Goal: Information Seeking & Learning: Learn about a topic

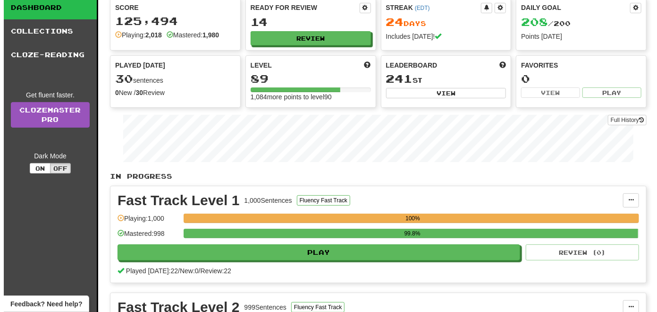
scroll to position [47, 0]
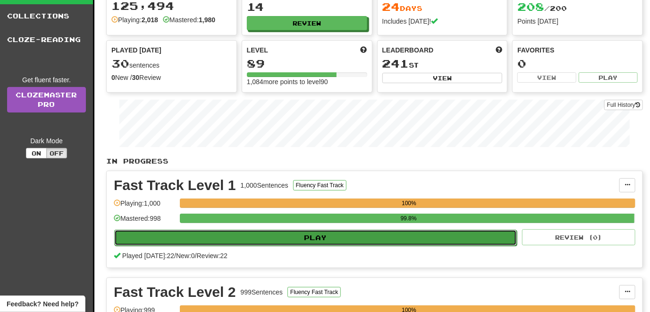
click at [279, 238] on button "Play" at bounding box center [315, 237] width 403 height 16
select select "**"
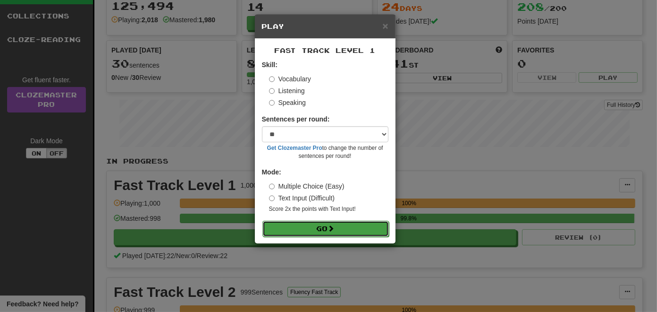
click at [307, 231] on button "Go" at bounding box center [325, 228] width 127 height 16
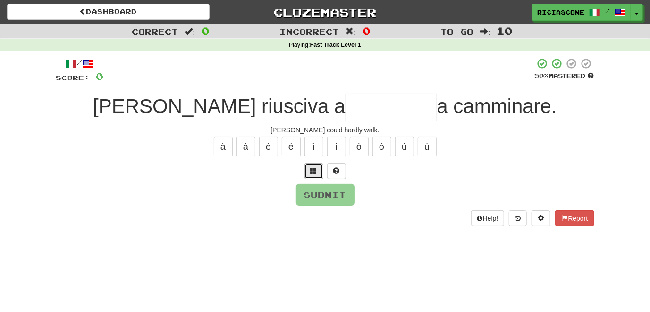
click at [313, 171] on span at bounding box center [314, 170] width 7 height 7
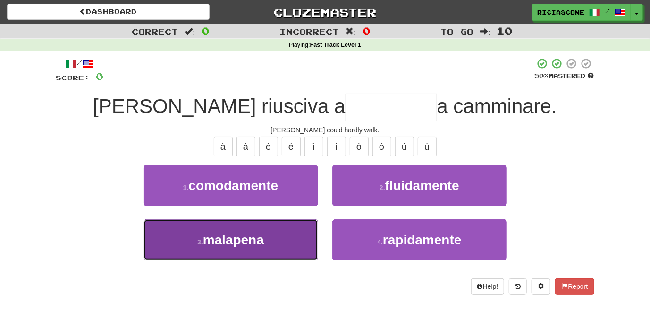
click at [210, 241] on span "malapena" at bounding box center [233, 239] width 61 height 15
type input "********"
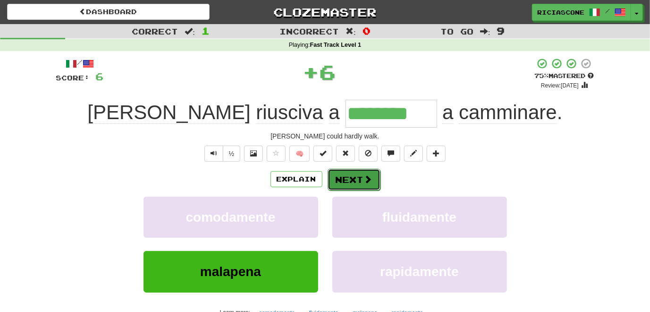
click at [340, 178] on button "Next" at bounding box center [354, 180] width 53 height 22
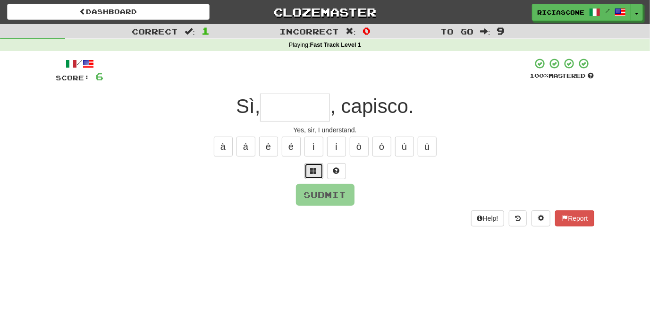
click at [316, 173] on span at bounding box center [314, 170] width 7 height 7
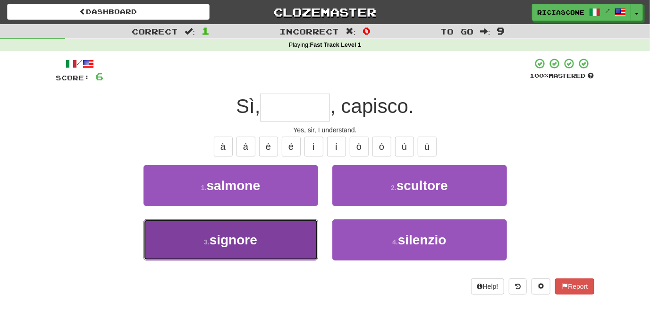
click at [279, 245] on button "3 . signore" at bounding box center [231, 239] width 175 height 41
type input "*******"
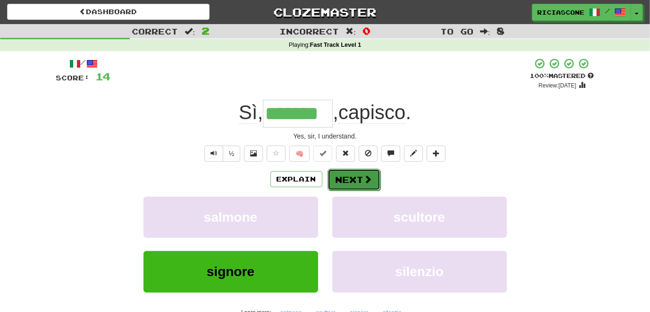
click at [348, 181] on button "Next" at bounding box center [354, 180] width 53 height 22
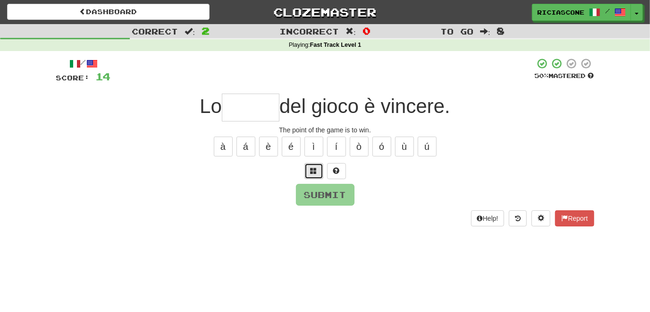
click at [313, 170] on span at bounding box center [314, 170] width 7 height 7
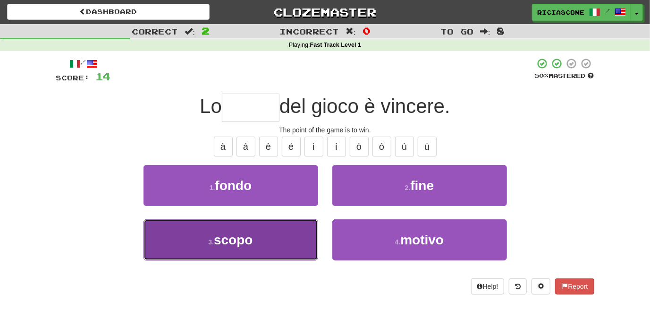
click at [267, 242] on button "3 . scopo" at bounding box center [231, 239] width 175 height 41
type input "*****"
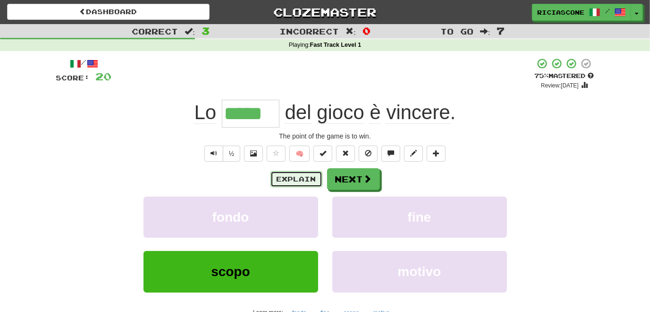
click at [289, 179] on button "Explain" at bounding box center [297, 179] width 52 height 16
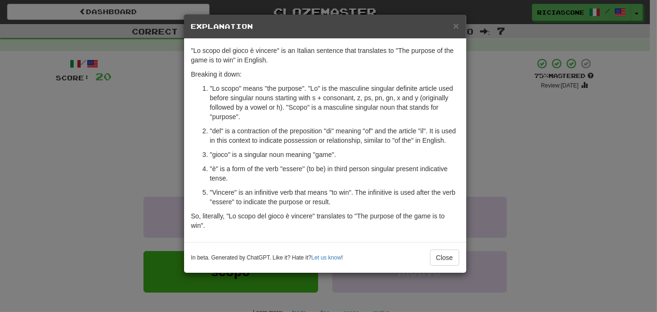
click at [87, 130] on div "× Explanation "Lo scopo del gioco è vincere" is an Italian sentence that transl…" at bounding box center [328, 156] width 657 height 312
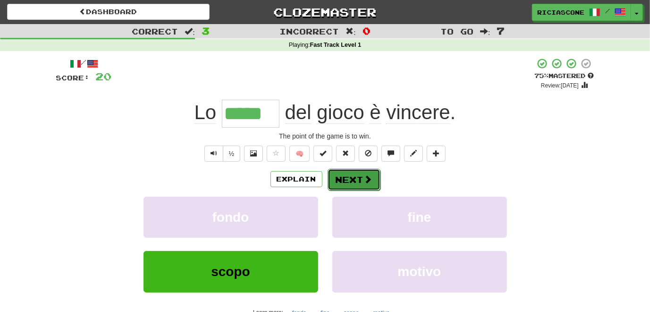
click at [346, 182] on button "Next" at bounding box center [354, 180] width 53 height 22
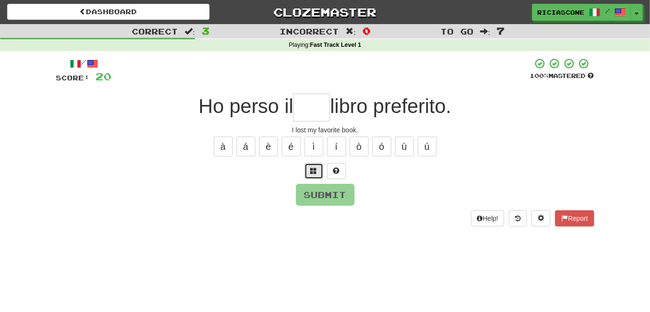
click at [317, 168] on button at bounding box center [314, 171] width 19 height 16
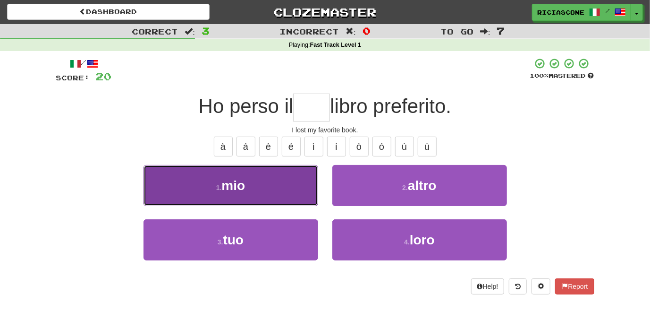
click at [277, 194] on button "1 . mio" at bounding box center [231, 185] width 175 height 41
type input "***"
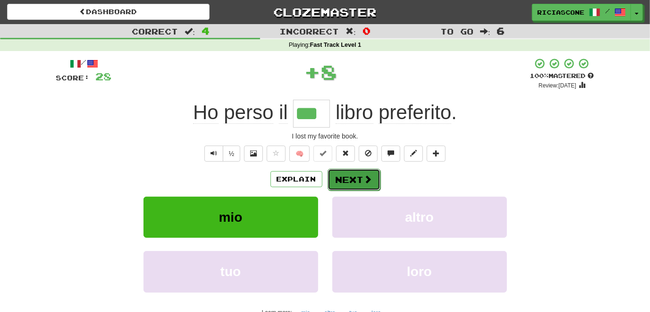
click at [356, 179] on button "Next" at bounding box center [354, 180] width 53 height 22
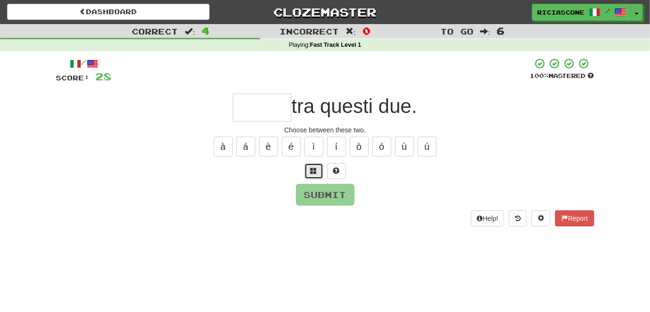
click at [316, 171] on span at bounding box center [314, 170] width 7 height 7
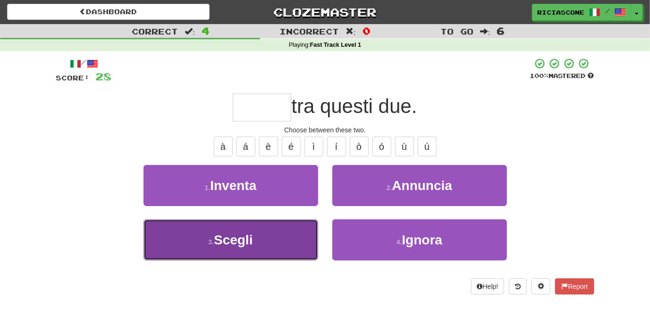
click at [226, 233] on span "Scegli" at bounding box center [233, 239] width 39 height 15
type input "******"
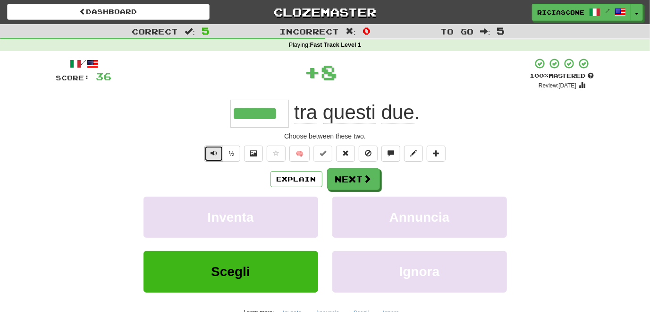
click at [212, 156] on span "Text-to-speech controls" at bounding box center [214, 153] width 7 height 7
click at [275, 180] on button "Explain" at bounding box center [297, 179] width 52 height 16
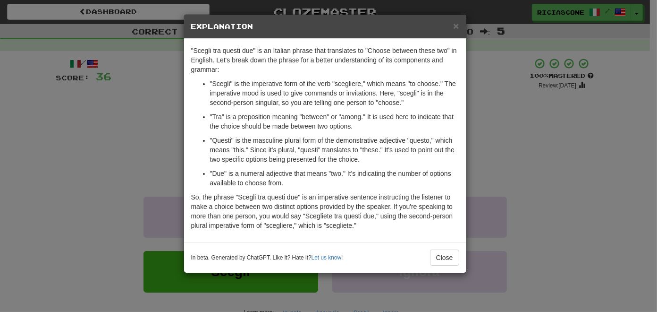
click at [110, 152] on div "× Explanation "Scegli tra questi due" is an Italian phrase that translates to "…" at bounding box center [328, 156] width 657 height 312
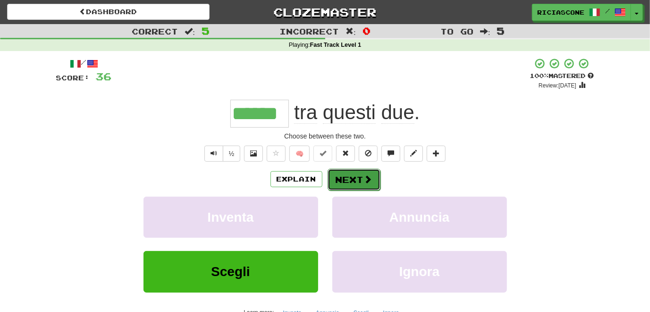
click at [364, 181] on span at bounding box center [368, 179] width 8 height 8
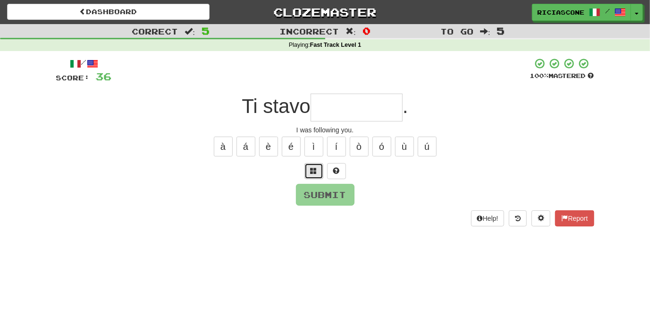
click at [318, 172] on button at bounding box center [314, 171] width 19 height 16
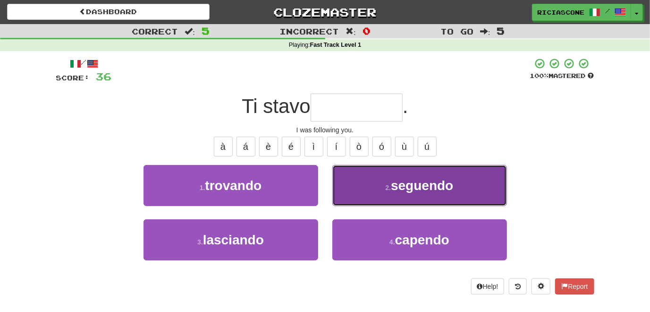
click at [359, 187] on button "2 . seguendo" at bounding box center [419, 185] width 175 height 41
type input "********"
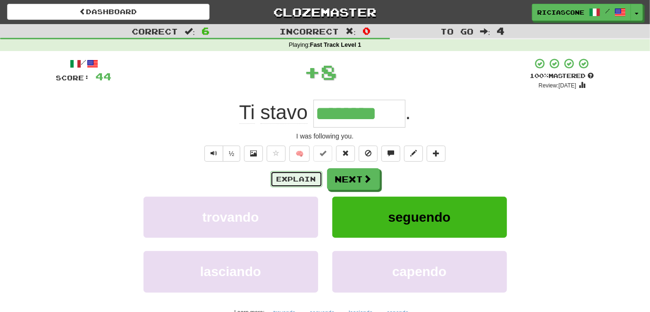
click at [301, 181] on button "Explain" at bounding box center [297, 179] width 52 height 16
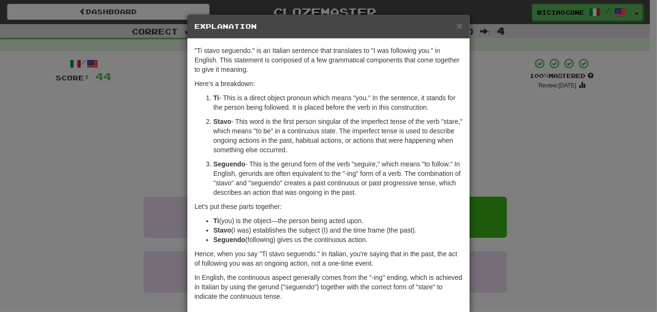
click at [81, 226] on div "× Explanation "Ti stavo seguendo." is an Italian sentence that translates to "I…" at bounding box center [328, 156] width 657 height 312
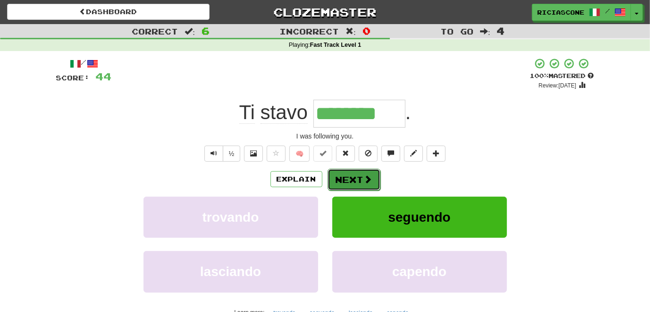
click at [351, 179] on button "Next" at bounding box center [354, 180] width 53 height 22
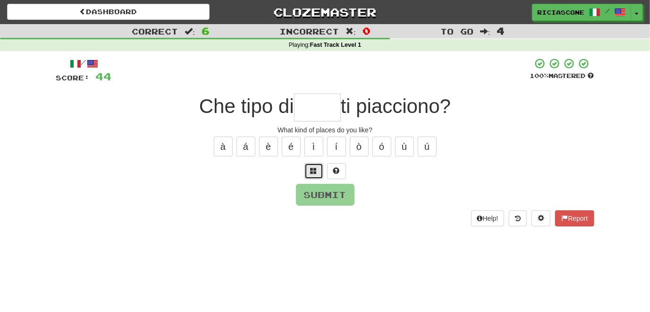
click at [318, 168] on button at bounding box center [314, 171] width 19 height 16
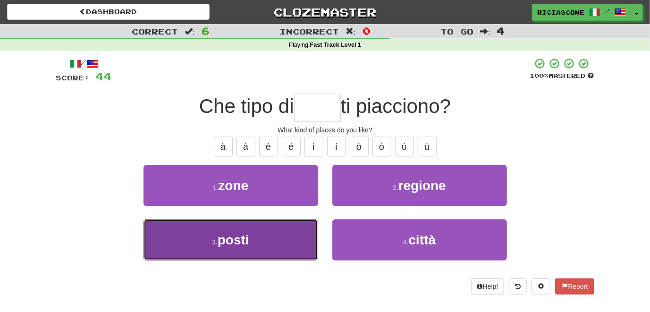
click at [314, 231] on button "3 . posti" at bounding box center [231, 239] width 175 height 41
type input "*****"
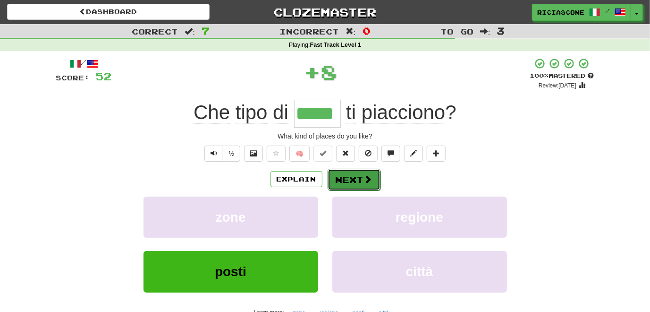
click at [358, 177] on button "Next" at bounding box center [354, 180] width 53 height 22
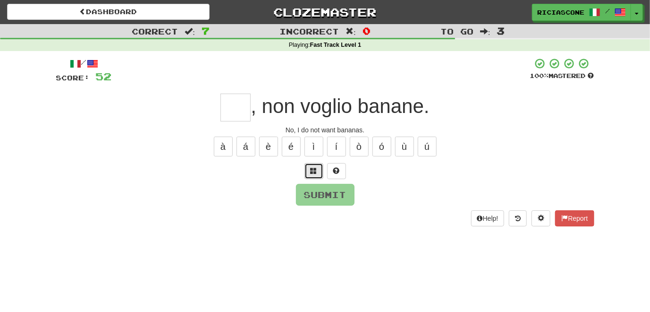
click at [312, 169] on span at bounding box center [314, 170] width 7 height 7
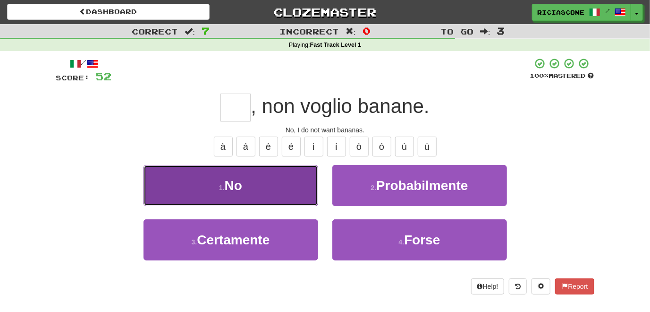
click at [288, 179] on button "1 . No" at bounding box center [231, 185] width 175 height 41
type input "**"
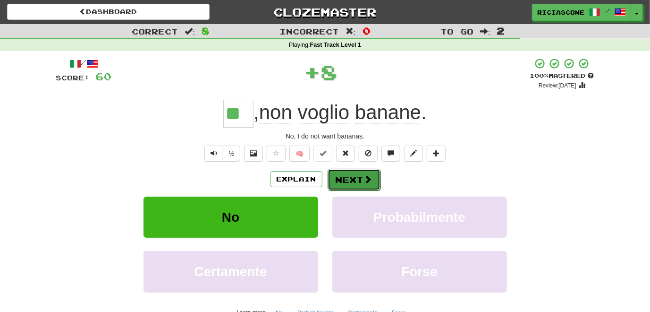
click at [351, 175] on button "Next" at bounding box center [354, 180] width 53 height 22
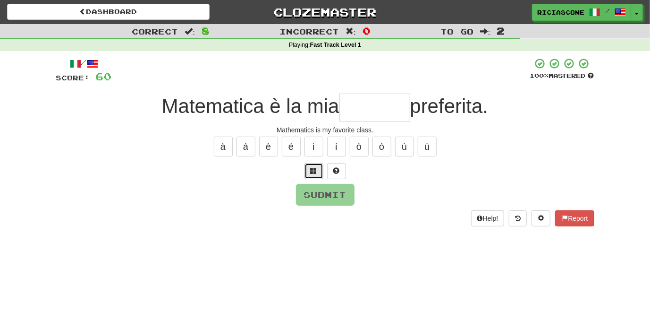
click at [312, 172] on span at bounding box center [314, 170] width 7 height 7
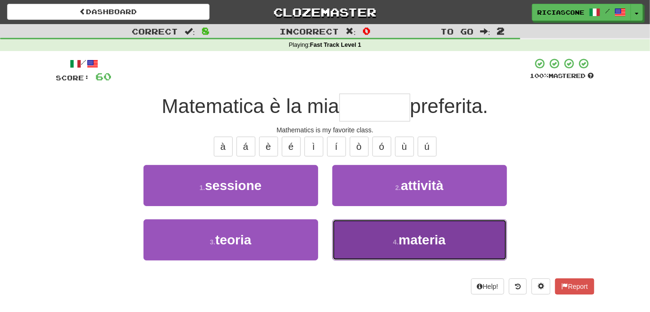
click at [365, 238] on button "4 . materia" at bounding box center [419, 239] width 175 height 41
type input "*******"
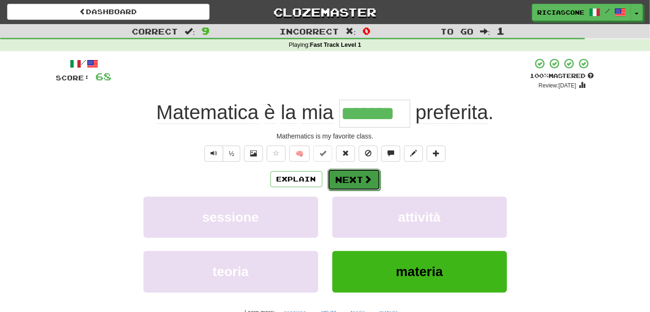
click at [351, 180] on button "Next" at bounding box center [354, 180] width 53 height 22
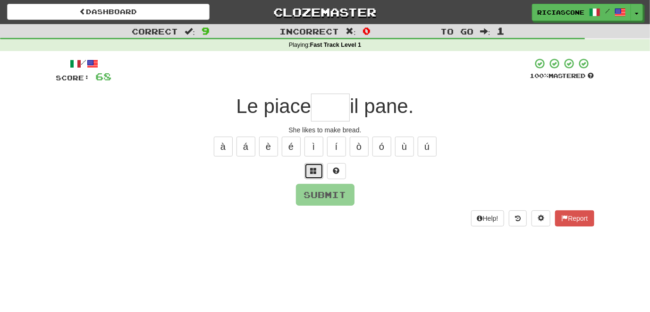
click at [314, 170] on span at bounding box center [314, 170] width 7 height 7
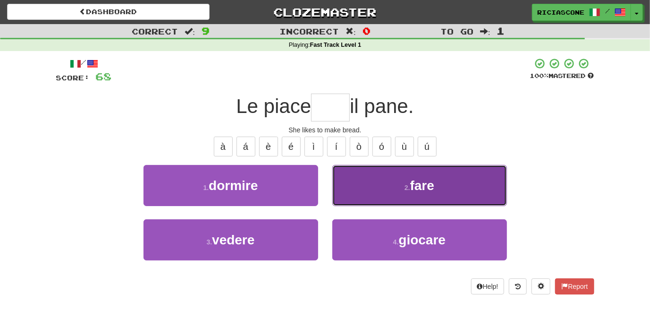
click at [335, 176] on button "2 . fare" at bounding box center [419, 185] width 175 height 41
type input "****"
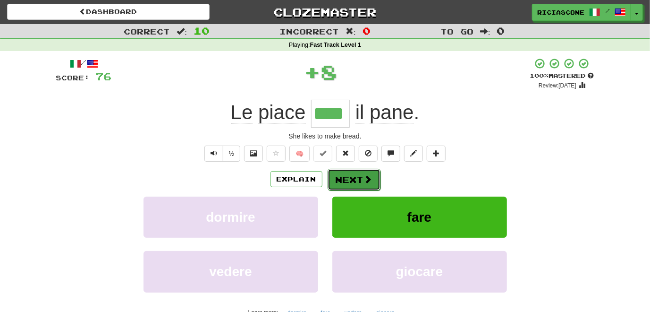
click at [352, 179] on button "Next" at bounding box center [354, 180] width 53 height 22
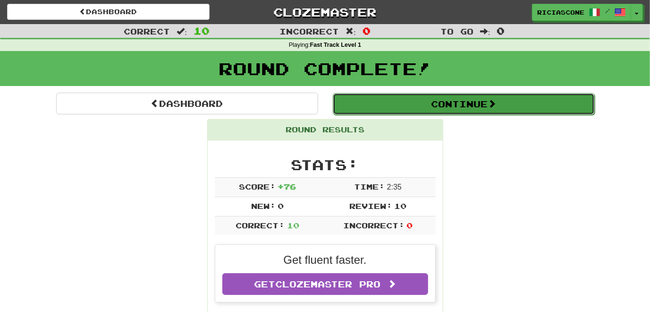
click at [396, 104] on button "Continue" at bounding box center [464, 104] width 262 height 22
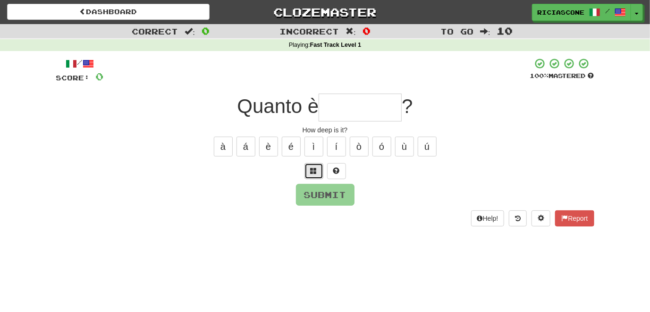
click at [318, 172] on button at bounding box center [314, 171] width 19 height 16
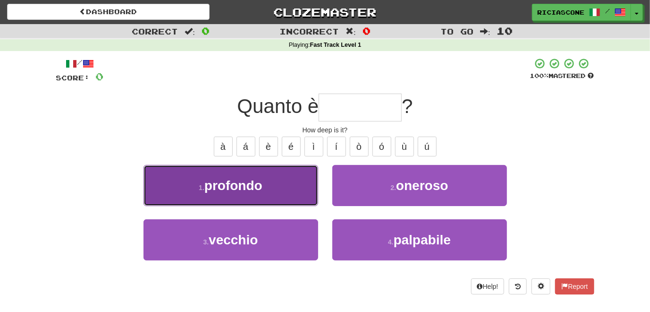
click at [291, 176] on button "1 . profondo" at bounding box center [231, 185] width 175 height 41
type input "********"
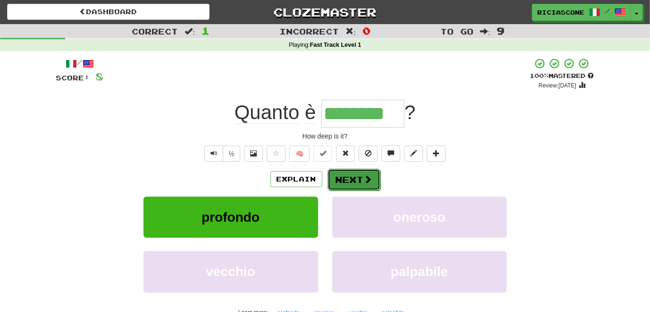
click at [365, 179] on span at bounding box center [368, 179] width 8 height 8
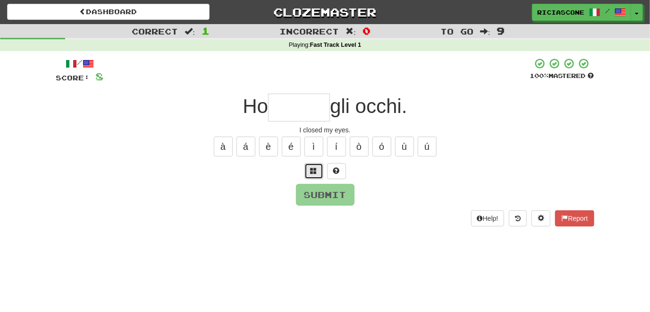
click at [313, 171] on span at bounding box center [314, 170] width 7 height 7
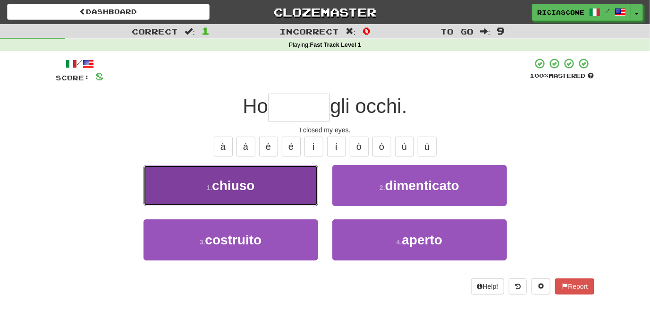
click at [298, 195] on button "1 . chiuso" at bounding box center [231, 185] width 175 height 41
type input "******"
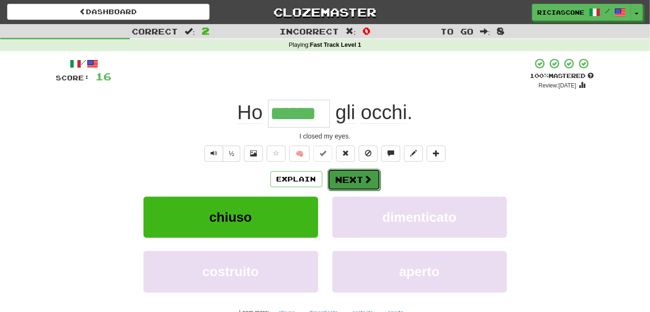
click at [349, 178] on button "Next" at bounding box center [354, 180] width 53 height 22
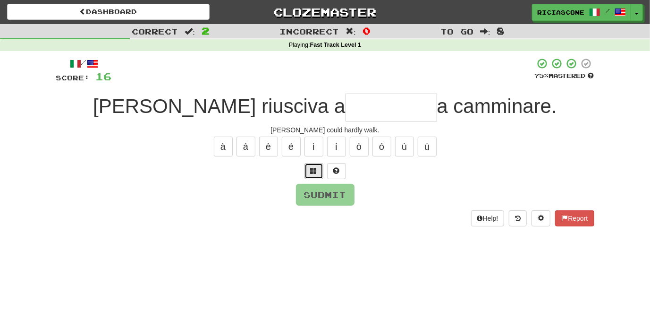
click at [314, 169] on span at bounding box center [314, 170] width 7 height 7
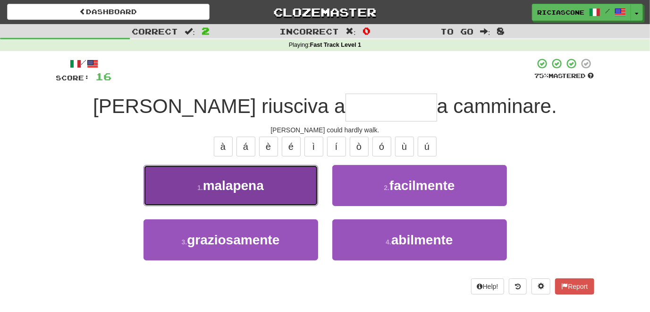
click at [261, 192] on button "1 . malapena" at bounding box center [231, 185] width 175 height 41
type input "********"
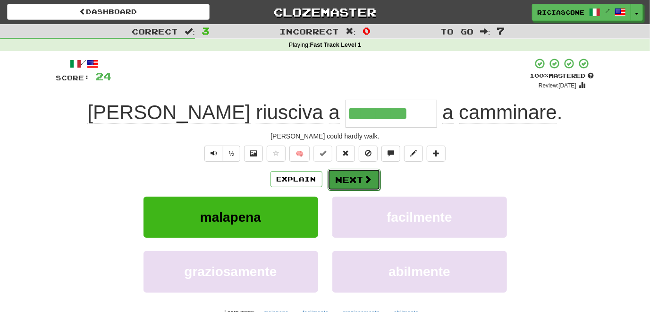
click at [355, 179] on button "Next" at bounding box center [354, 180] width 53 height 22
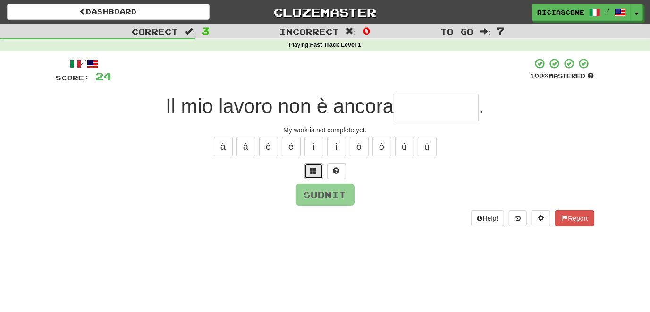
click at [311, 174] on button at bounding box center [314, 171] width 19 height 16
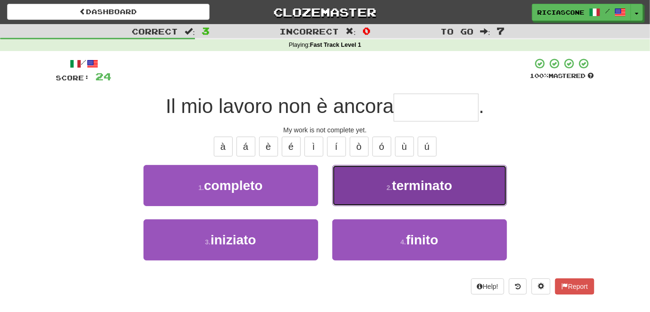
click at [349, 186] on button "2 . terminato" at bounding box center [419, 185] width 175 height 41
type input "********"
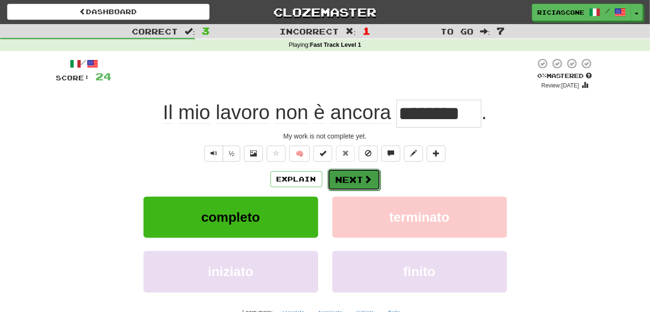
click at [357, 180] on button "Next" at bounding box center [354, 180] width 53 height 22
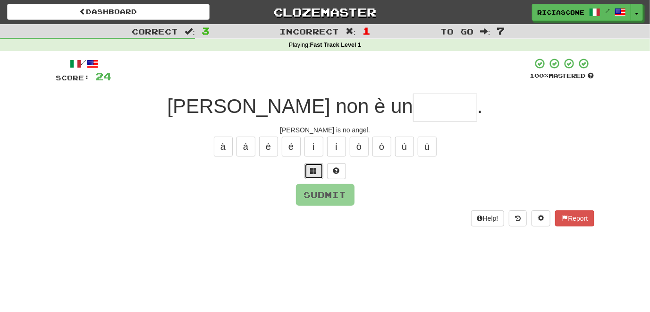
click at [310, 171] on button at bounding box center [314, 171] width 19 height 16
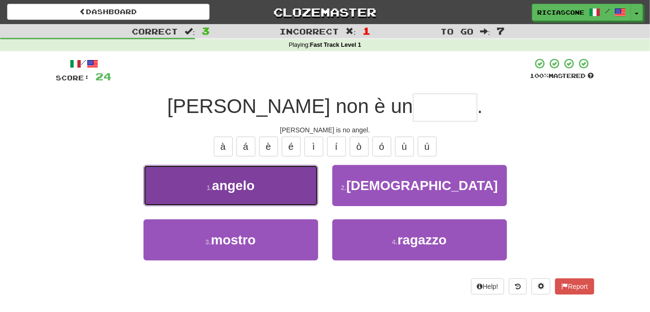
click at [270, 190] on button "1 . angelo" at bounding box center [231, 185] width 175 height 41
type input "******"
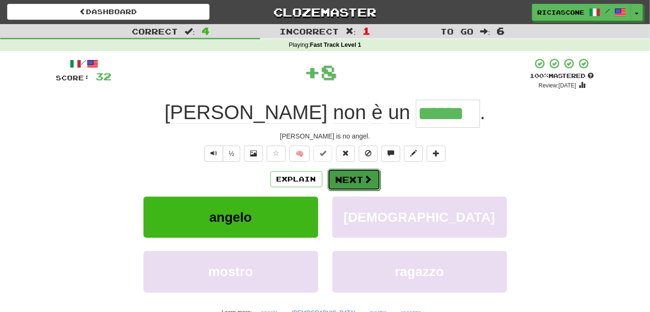
click at [356, 180] on button "Next" at bounding box center [354, 180] width 53 height 22
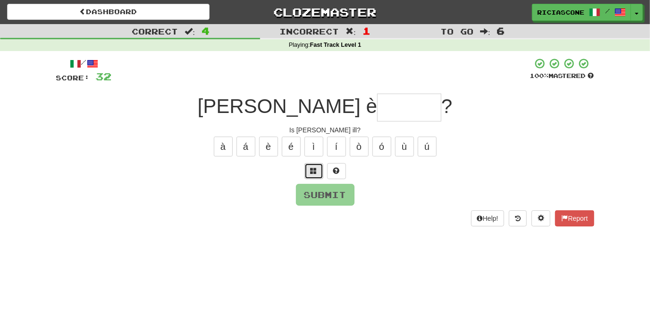
click at [313, 171] on span at bounding box center [314, 170] width 7 height 7
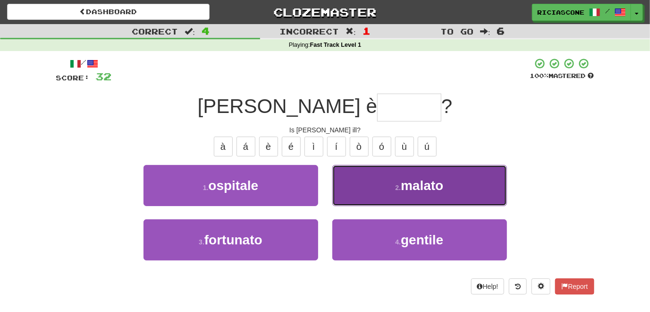
click at [347, 184] on button "2 . malato" at bounding box center [419, 185] width 175 height 41
type input "******"
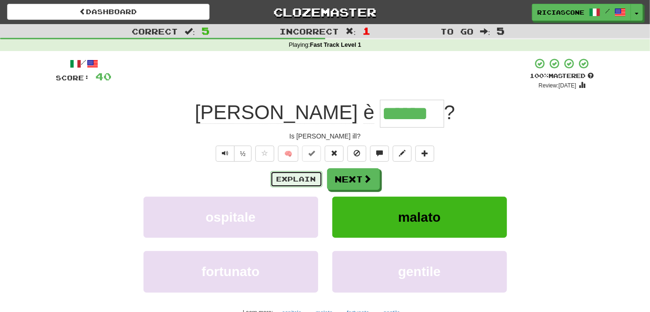
click at [300, 178] on button "Explain" at bounding box center [297, 179] width 52 height 16
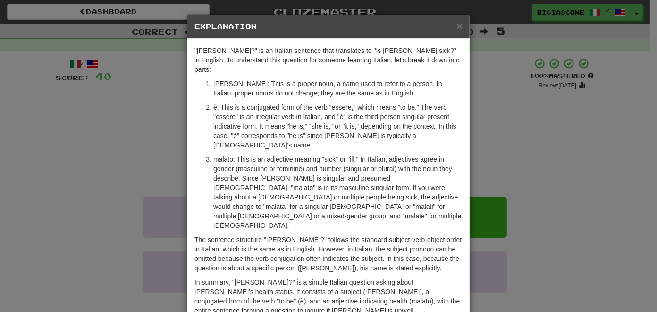
click at [114, 150] on div "× Explanation "Tom è malato?" is an Italian sentence that translates to "Is Tom…" at bounding box center [328, 156] width 657 height 312
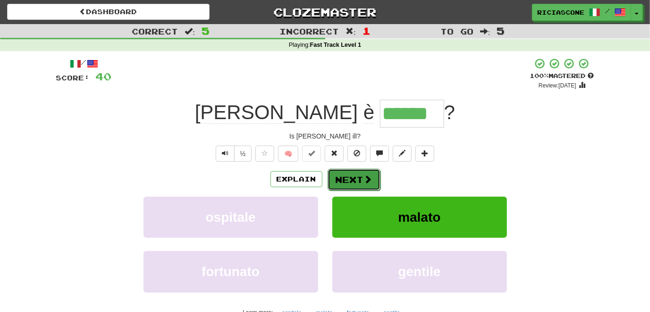
click at [347, 176] on button "Next" at bounding box center [354, 180] width 53 height 22
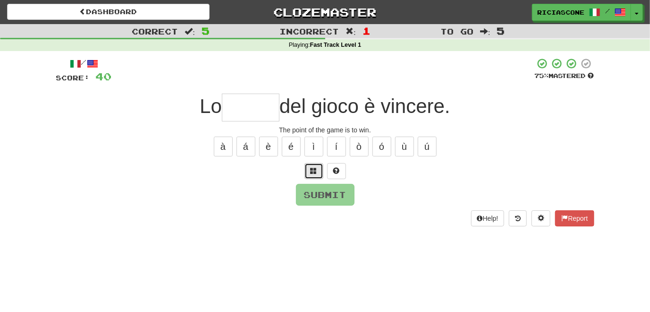
click at [318, 166] on button at bounding box center [314, 171] width 19 height 16
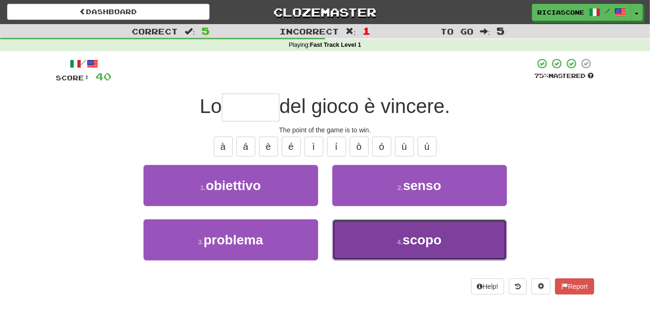
click at [387, 233] on button "4 . scopo" at bounding box center [419, 239] width 175 height 41
type input "*****"
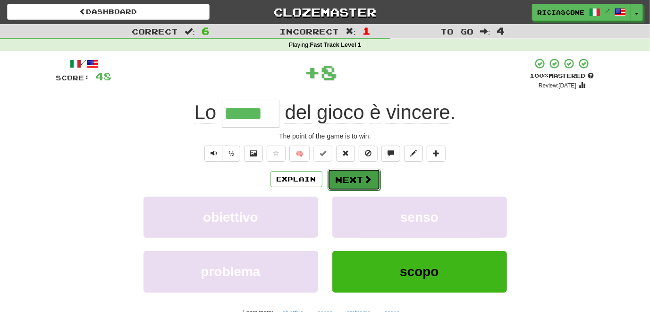
click at [337, 174] on button "Next" at bounding box center [354, 180] width 53 height 22
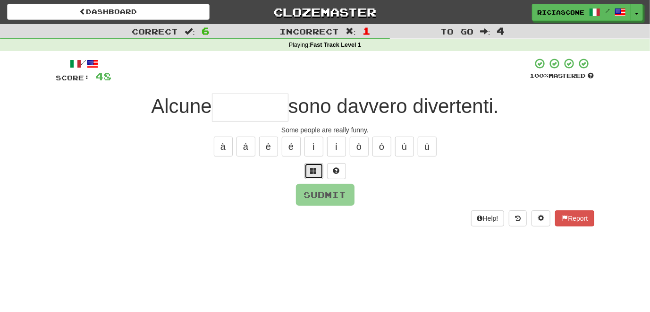
click at [312, 168] on span at bounding box center [314, 170] width 7 height 7
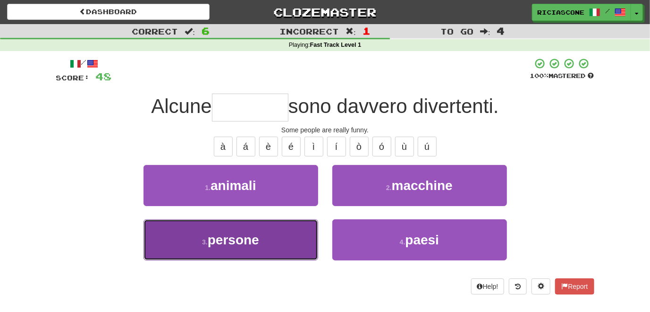
click at [287, 245] on button "3 . persone" at bounding box center [231, 239] width 175 height 41
type input "*******"
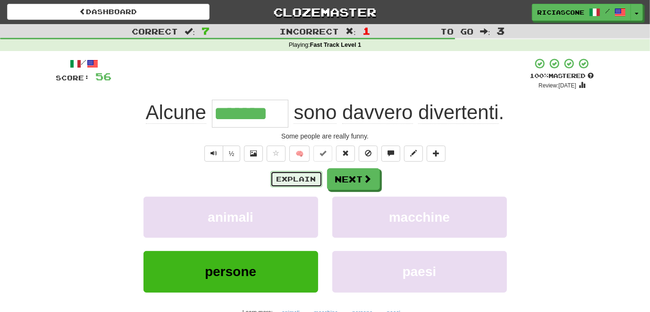
click at [295, 178] on button "Explain" at bounding box center [297, 179] width 52 height 16
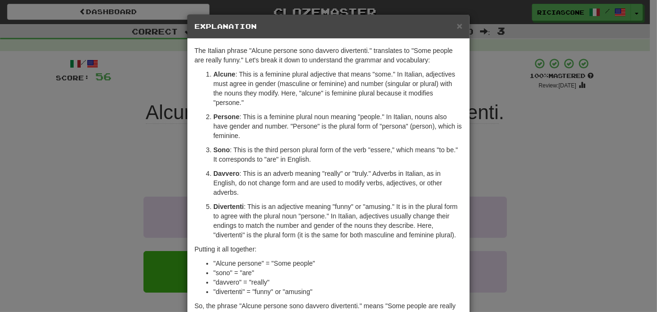
click at [57, 173] on div "× Explanation The Italian phrase "Alcune persone sono davvero divertenti." tran…" at bounding box center [328, 156] width 657 height 312
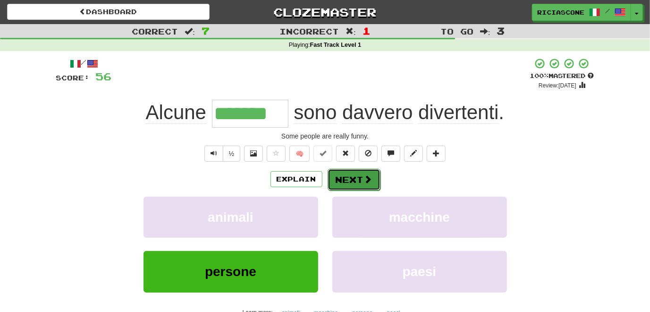
click at [337, 179] on button "Next" at bounding box center [354, 180] width 53 height 22
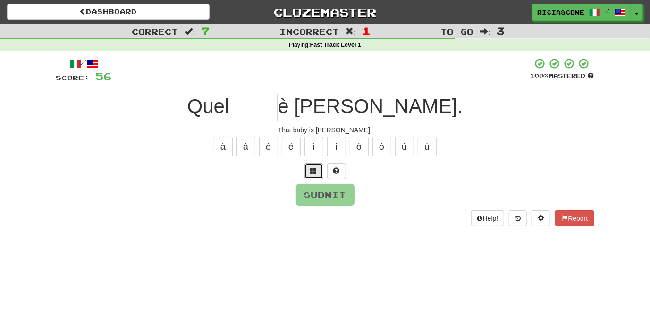
click at [313, 170] on span at bounding box center [314, 170] width 7 height 7
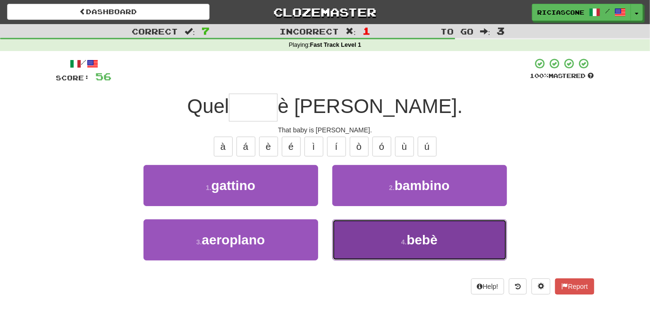
click at [352, 227] on button "4 . bebè" at bounding box center [419, 239] width 175 height 41
type input "****"
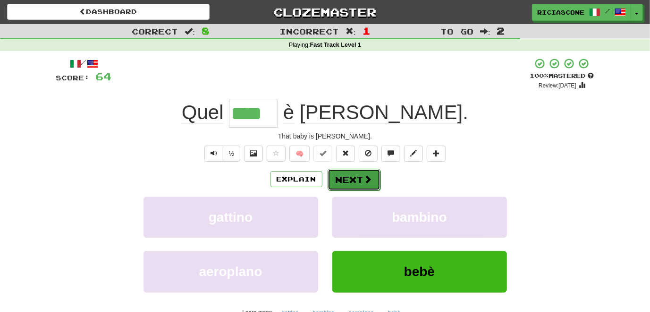
click at [351, 177] on button "Next" at bounding box center [354, 180] width 53 height 22
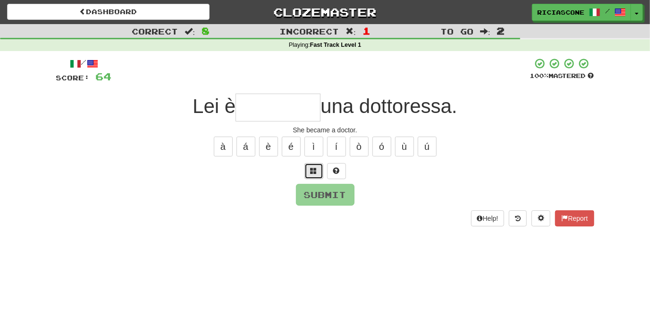
click at [312, 173] on span at bounding box center [314, 170] width 7 height 7
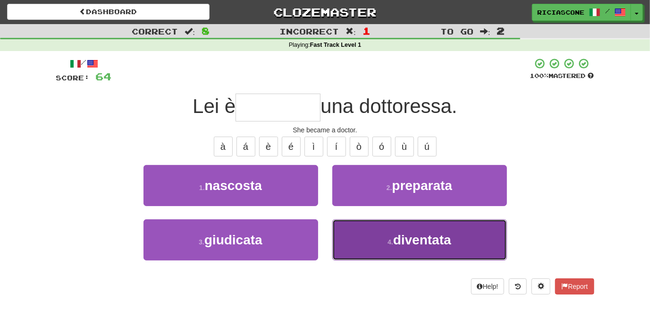
click at [352, 237] on button "4 . diventata" at bounding box center [419, 239] width 175 height 41
type input "*********"
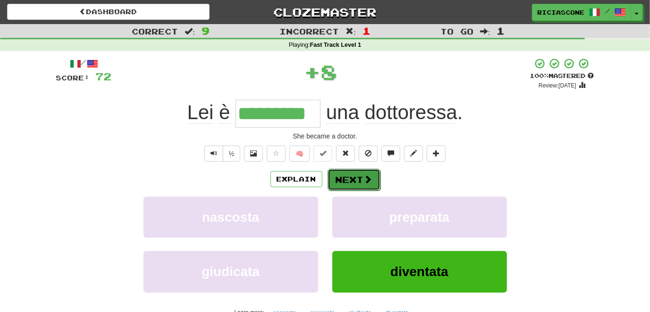
click at [353, 178] on button "Next" at bounding box center [354, 180] width 53 height 22
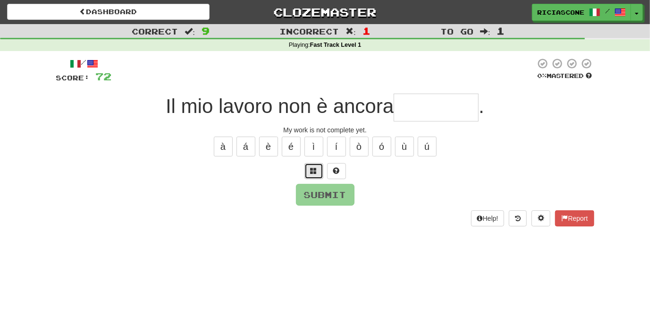
click at [312, 172] on span at bounding box center [314, 170] width 7 height 7
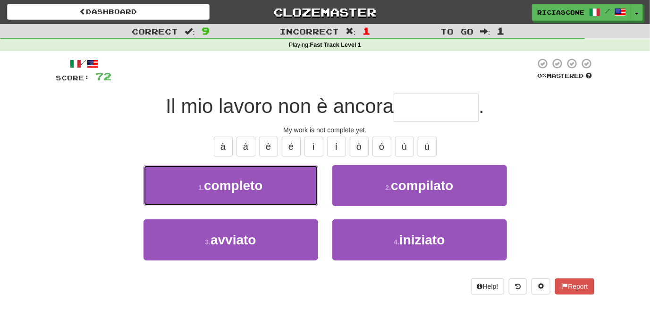
click at [312, 172] on button "1 . completo" at bounding box center [231, 185] width 175 height 41
type input "********"
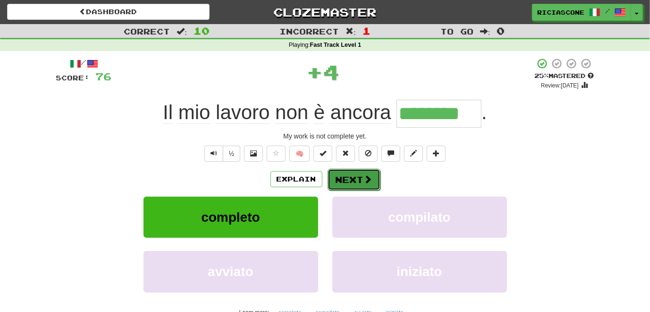
click at [358, 177] on button "Next" at bounding box center [354, 180] width 53 height 22
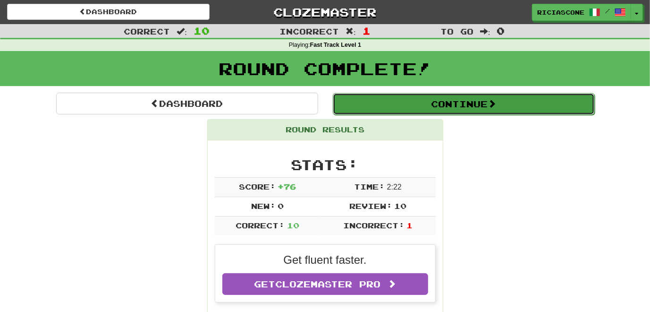
click at [398, 99] on button "Continue" at bounding box center [464, 104] width 262 height 22
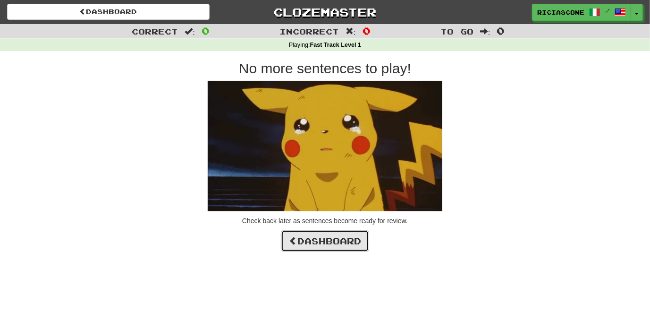
click at [300, 243] on link "Dashboard" at bounding box center [325, 241] width 88 height 22
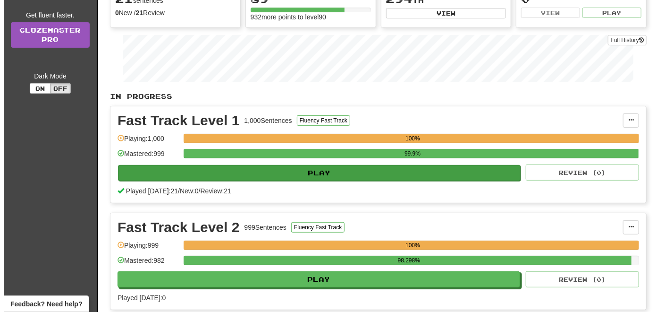
scroll to position [142, 0]
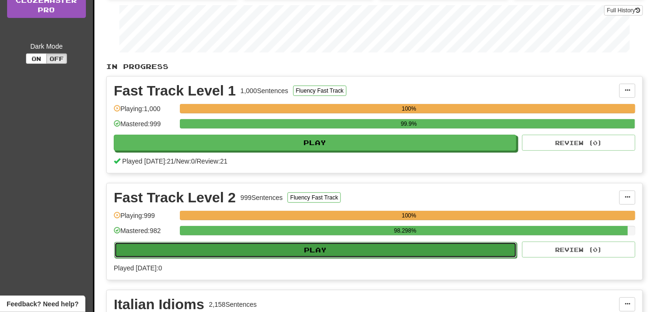
click at [290, 248] on button "Play" at bounding box center [315, 250] width 403 height 16
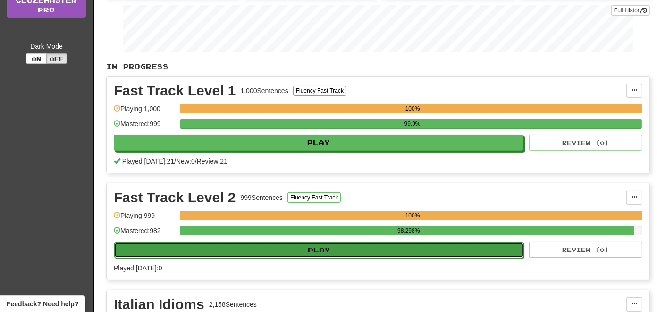
select select "**"
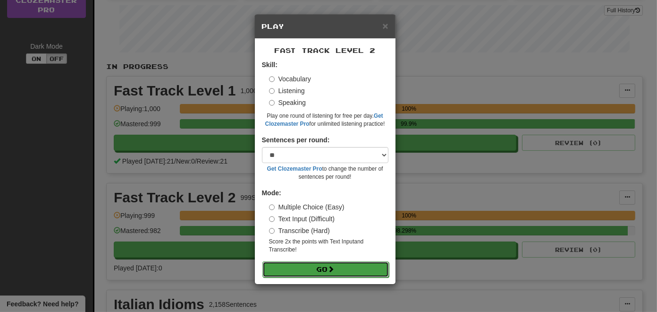
click at [320, 264] on button "Go" at bounding box center [325, 269] width 127 height 16
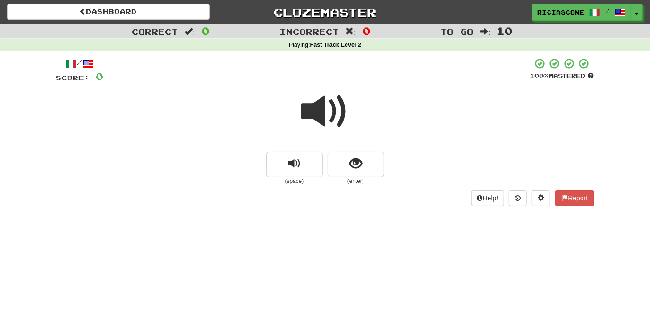
click at [198, 229] on div "Dashboard Clozemaster RICIASCONE / Toggle Dropdown Dashboard Leaderboard Activi…" at bounding box center [325, 156] width 650 height 312
click at [293, 169] on span "replay audio" at bounding box center [294, 163] width 13 height 13
click at [329, 110] on span at bounding box center [325, 111] width 47 height 47
click at [321, 110] on span at bounding box center [325, 111] width 47 height 47
click at [311, 115] on span at bounding box center [325, 111] width 47 height 47
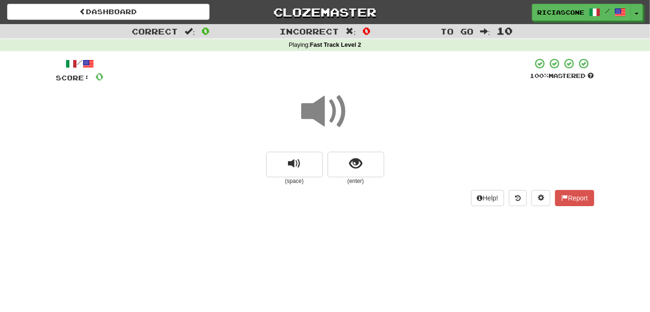
click at [311, 115] on span at bounding box center [325, 111] width 47 height 47
click at [327, 115] on span at bounding box center [325, 111] width 47 height 47
click at [328, 107] on span at bounding box center [325, 111] width 47 height 47
click at [321, 107] on span at bounding box center [325, 111] width 47 height 47
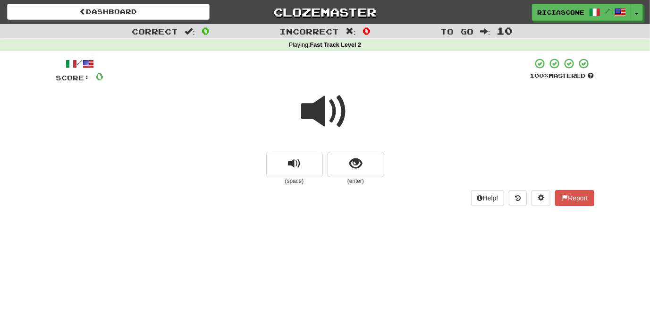
click at [321, 107] on span at bounding box center [325, 111] width 47 height 47
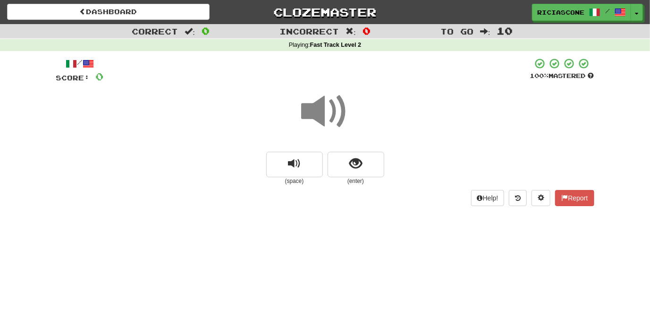
click at [321, 107] on span at bounding box center [325, 111] width 47 height 47
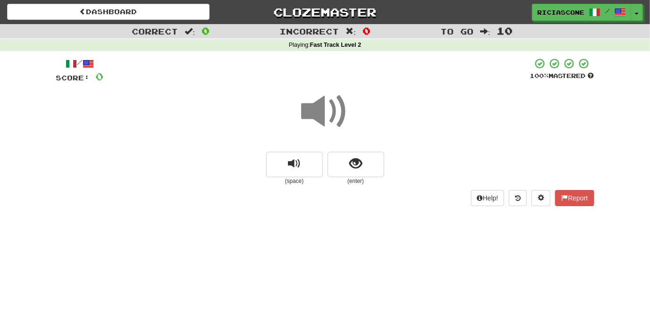
click at [321, 107] on span at bounding box center [325, 111] width 47 height 47
click at [318, 116] on span at bounding box center [325, 111] width 47 height 47
click at [309, 111] on span at bounding box center [325, 111] width 47 height 47
click at [343, 170] on button "show sentence" at bounding box center [356, 164] width 57 height 25
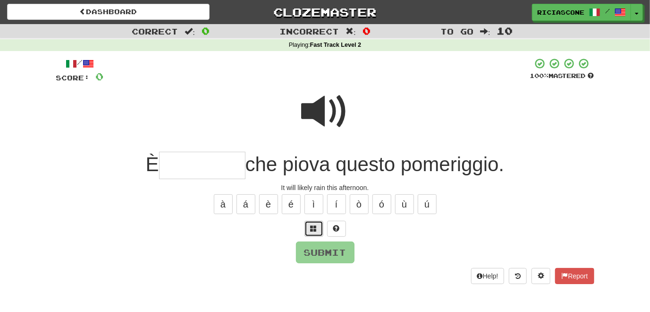
click at [311, 222] on button at bounding box center [314, 228] width 19 height 16
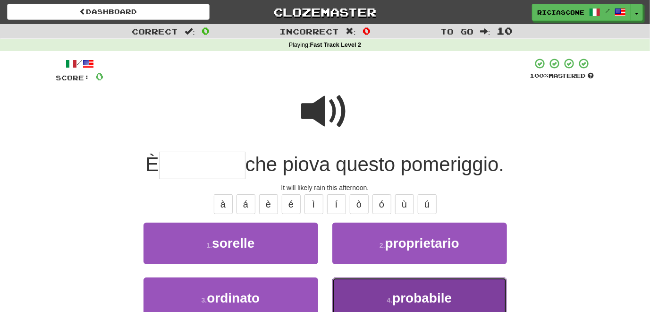
click at [357, 290] on button "4 . probabile" at bounding box center [419, 297] width 175 height 41
type input "*********"
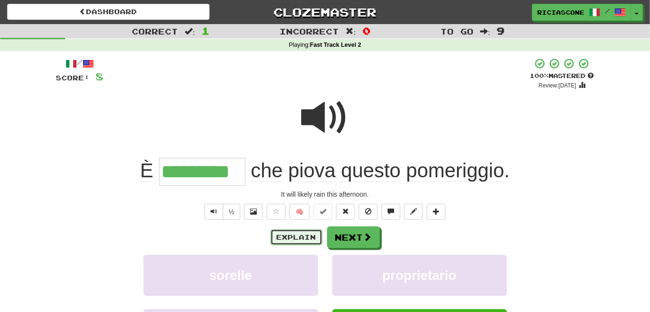
click at [295, 237] on button "Explain" at bounding box center [297, 237] width 52 height 16
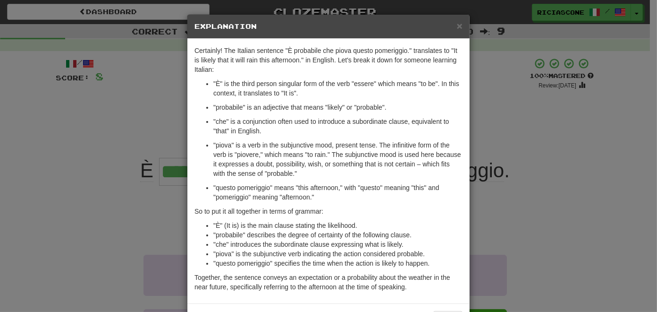
click at [85, 142] on div "× Explanation Certainly! The Italian sentence "È probabile che piova questo pom…" at bounding box center [328, 156] width 657 height 312
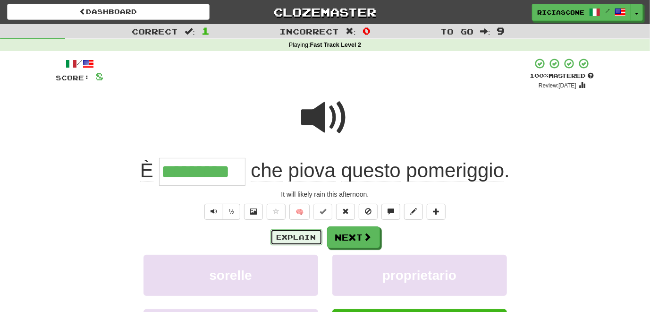
click at [302, 237] on button "Explain" at bounding box center [297, 237] width 52 height 16
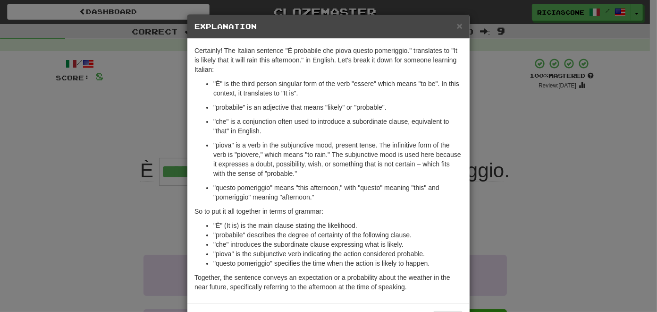
click at [71, 189] on div "× Explanation Certainly! The Italian sentence "È probabile che piova questo pom…" at bounding box center [328, 156] width 657 height 312
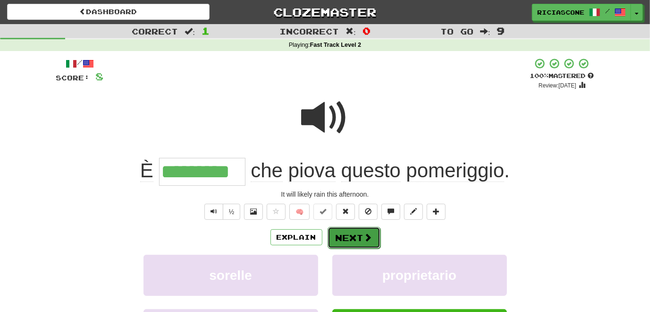
click at [359, 237] on button "Next" at bounding box center [354, 238] width 53 height 22
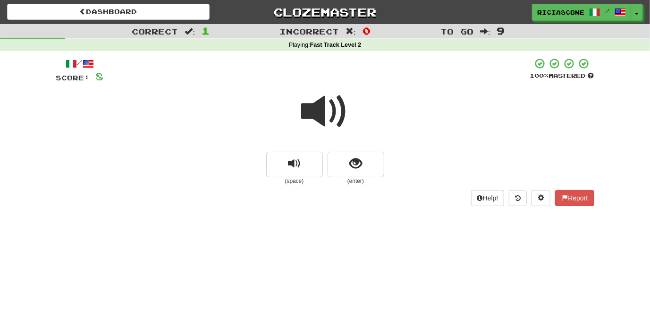
click at [340, 113] on span at bounding box center [325, 111] width 47 height 47
click at [359, 169] on span "show sentence" at bounding box center [355, 163] width 13 height 13
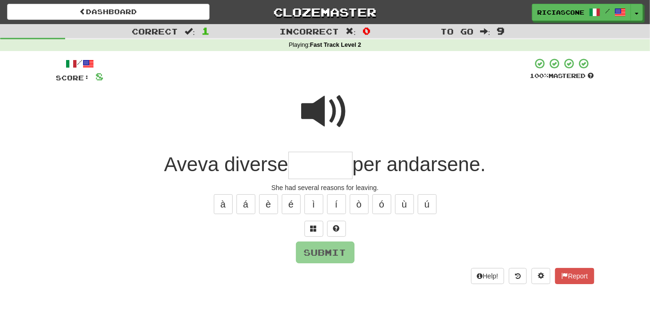
click at [305, 107] on span at bounding box center [325, 111] width 47 height 47
click at [312, 107] on span at bounding box center [325, 111] width 47 height 47
click at [331, 111] on span at bounding box center [325, 111] width 47 height 47
click at [311, 230] on span at bounding box center [314, 228] width 7 height 7
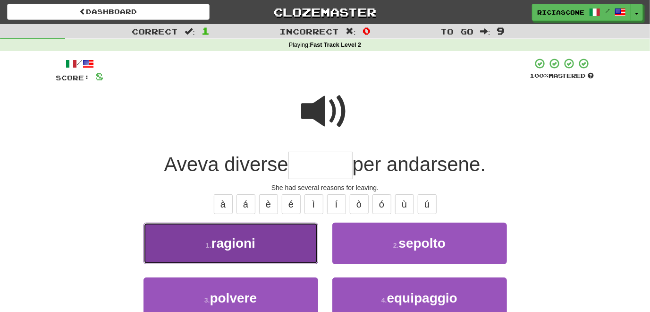
click at [286, 261] on button "1 . ragioni" at bounding box center [231, 242] width 175 height 41
type input "*******"
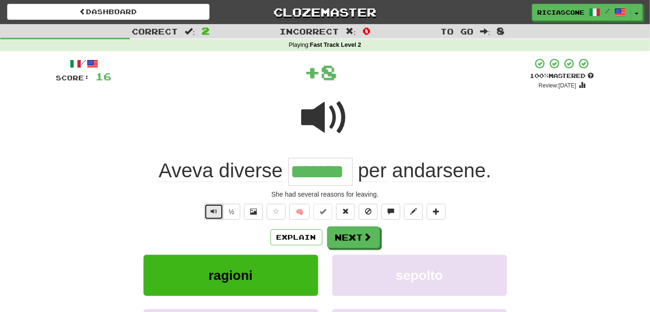
click at [212, 209] on span "Text-to-speech controls" at bounding box center [214, 211] width 7 height 7
click at [296, 237] on button "Explain" at bounding box center [297, 237] width 52 height 16
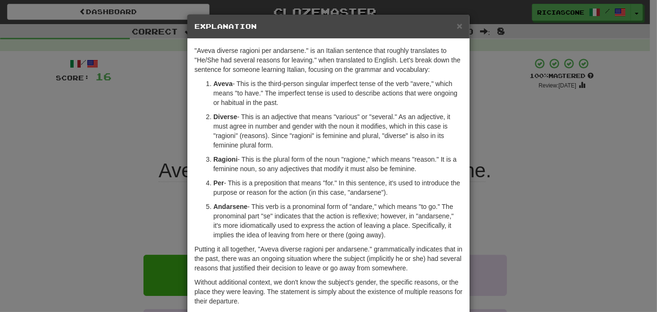
click at [88, 196] on div "× Explanation "Aveva diverse ragioni per andarsene." is an Italian sentence tha…" at bounding box center [328, 156] width 657 height 312
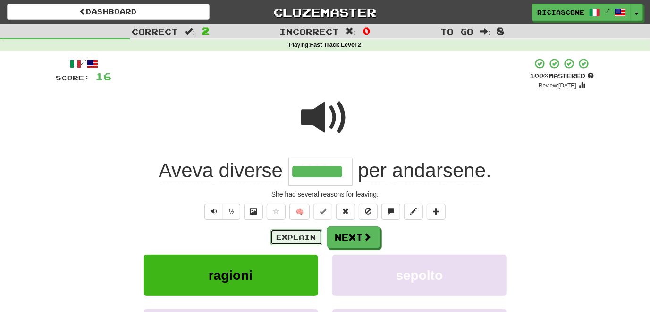
click at [293, 234] on button "Explain" at bounding box center [297, 237] width 52 height 16
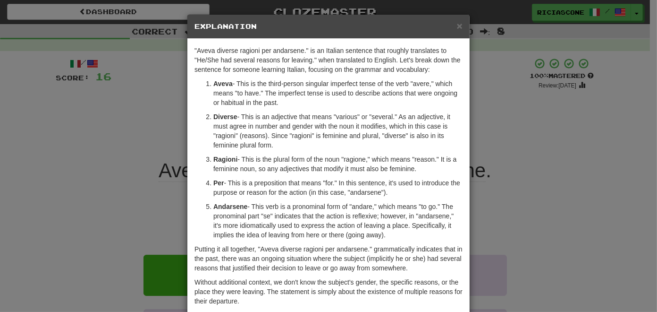
click at [119, 209] on div "× Explanation "Aveva diverse ragioni per andarsene." is an Italian sentence tha…" at bounding box center [328, 156] width 657 height 312
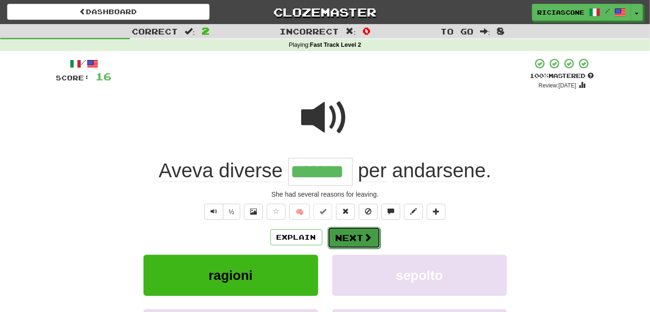
click at [366, 236] on span at bounding box center [368, 237] width 8 height 8
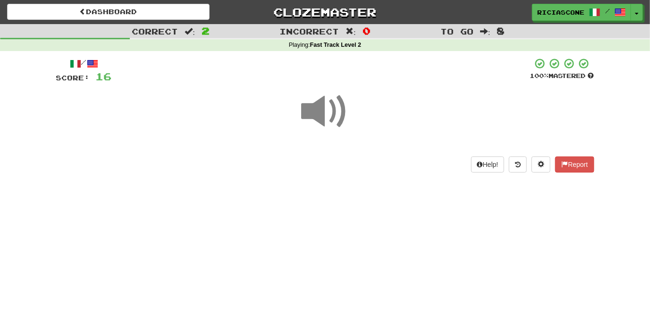
click at [320, 118] on span at bounding box center [325, 111] width 47 height 47
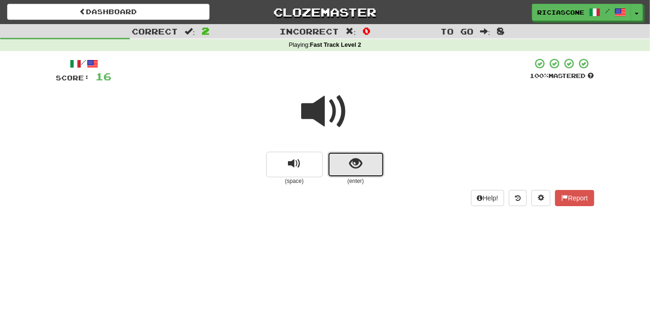
click at [367, 172] on button "show sentence" at bounding box center [356, 164] width 57 height 25
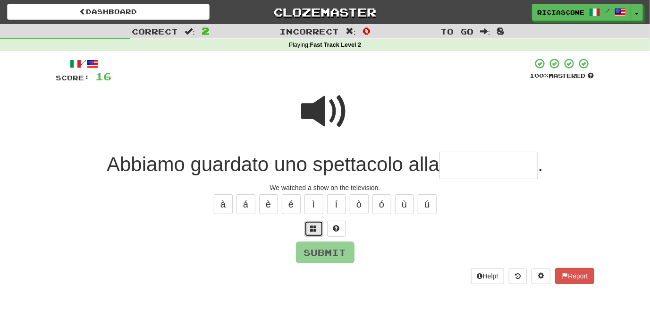
click at [314, 231] on span at bounding box center [314, 228] width 7 height 7
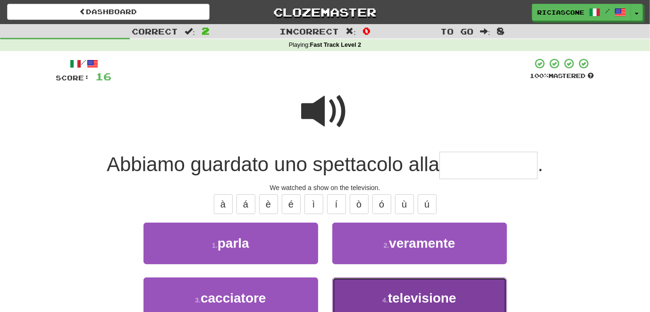
click at [345, 280] on button "4 . televisione" at bounding box center [419, 297] width 175 height 41
type input "**********"
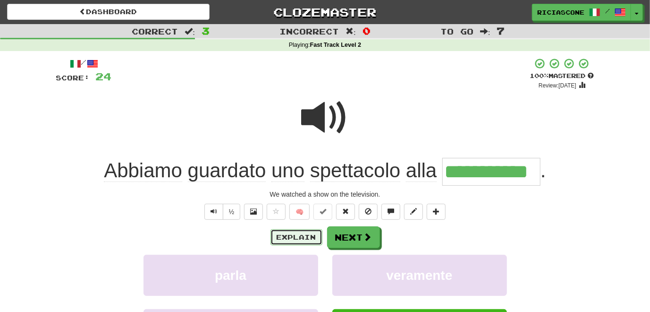
click at [303, 238] on button "Explain" at bounding box center [297, 237] width 52 height 16
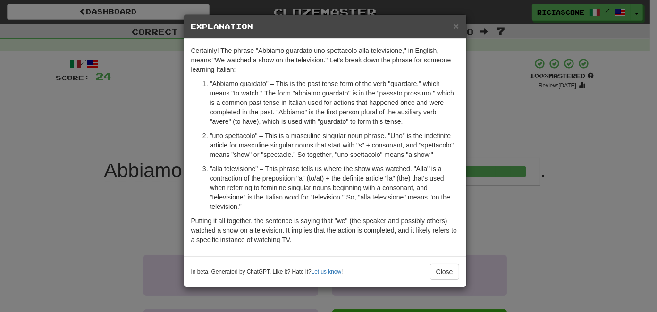
click at [133, 123] on div "× Explanation Certainly! The phrase "Abbiamo guardato uno spettacolo alla telev…" at bounding box center [328, 156] width 657 height 312
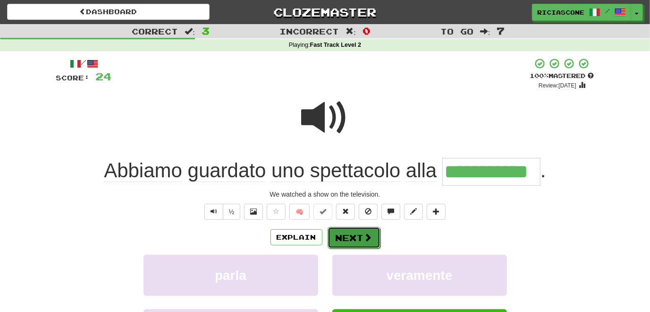
click at [353, 239] on button "Next" at bounding box center [354, 238] width 53 height 22
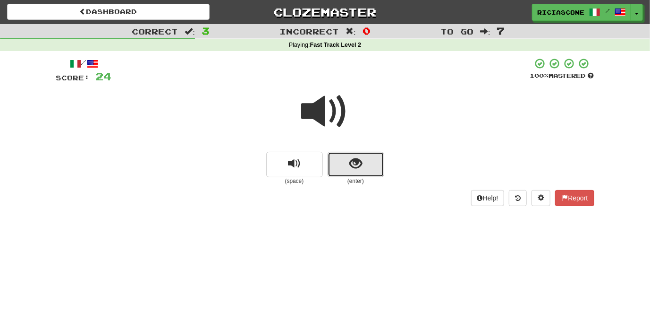
click at [354, 171] on button "show sentence" at bounding box center [356, 164] width 57 height 25
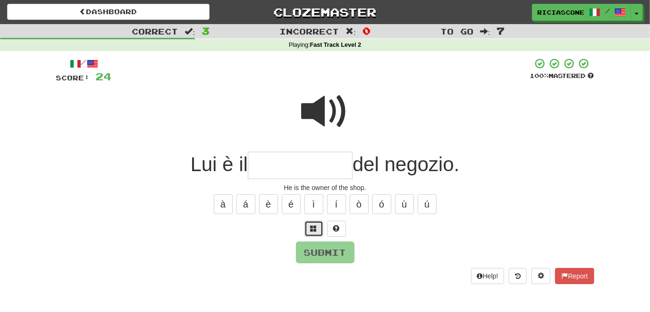
click at [312, 231] on span at bounding box center [314, 228] width 7 height 7
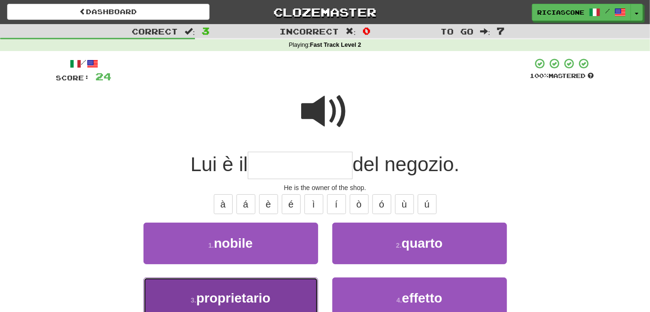
click at [309, 294] on button "3 . proprietario" at bounding box center [231, 297] width 175 height 41
type input "**********"
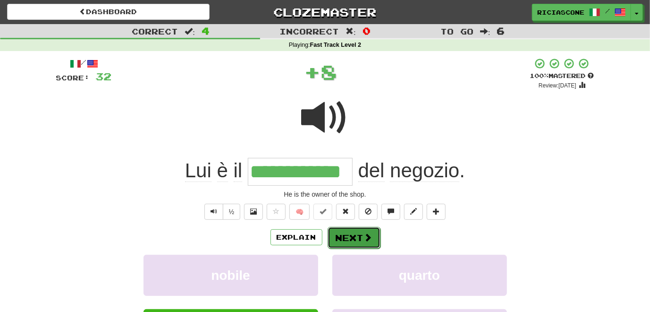
click at [351, 238] on button "Next" at bounding box center [354, 238] width 53 height 22
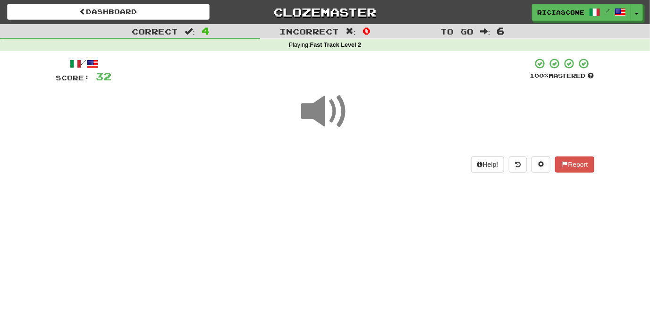
click at [323, 114] on span at bounding box center [325, 111] width 47 height 47
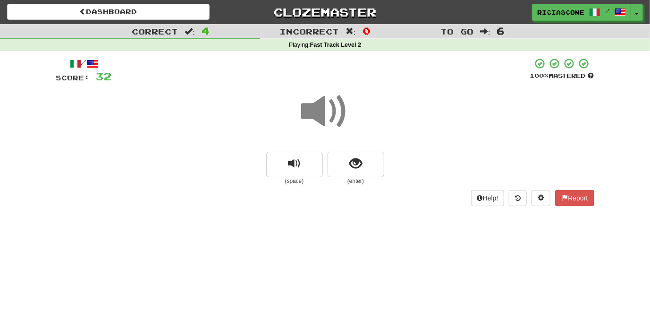
click at [330, 111] on span at bounding box center [325, 111] width 47 height 47
click at [320, 111] on span at bounding box center [325, 111] width 47 height 47
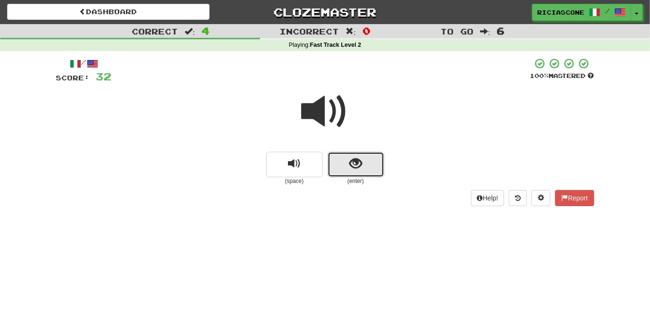
click at [357, 174] on button "show sentence" at bounding box center [356, 164] width 57 height 25
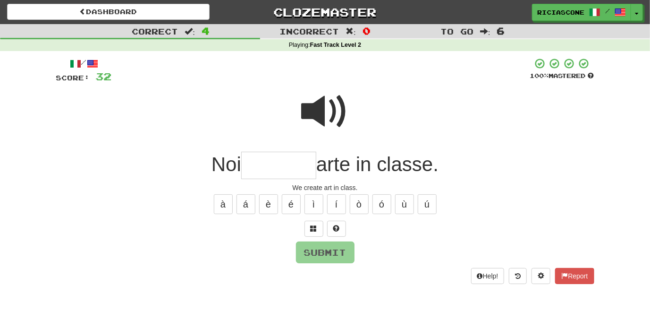
click at [331, 118] on span at bounding box center [325, 111] width 47 height 47
click at [337, 118] on span at bounding box center [325, 111] width 47 height 47
click at [312, 227] on span at bounding box center [314, 228] width 7 height 7
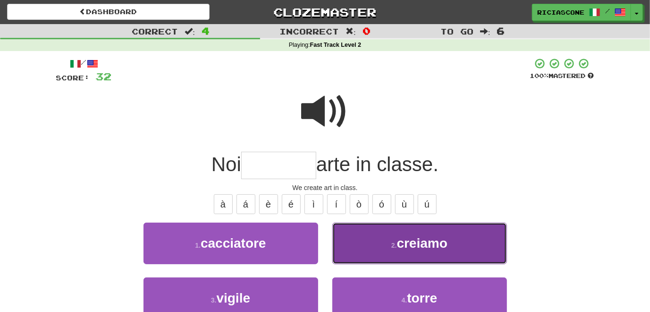
click at [356, 241] on button "2 . creiamo" at bounding box center [419, 242] width 175 height 41
type input "*******"
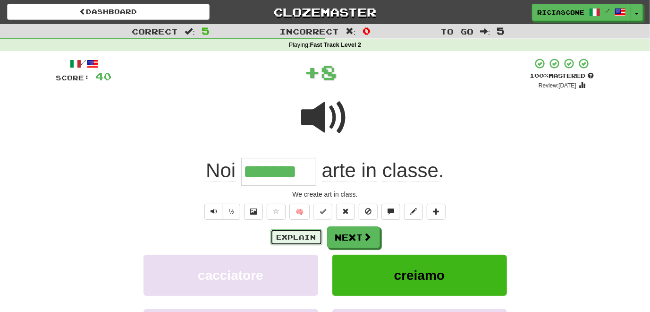
click at [299, 234] on button "Explain" at bounding box center [297, 237] width 52 height 16
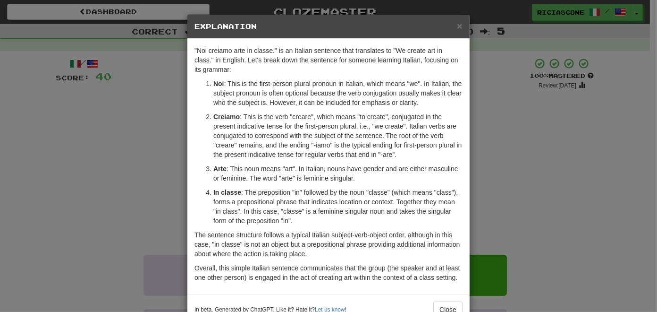
click at [127, 154] on div "× Explanation "Noi creiamo arte in classe." is an Italian sentence that transla…" at bounding box center [328, 156] width 657 height 312
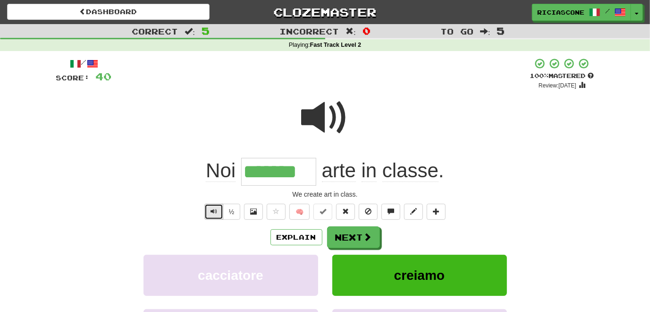
click at [216, 208] on span "Text-to-speech controls" at bounding box center [214, 211] width 7 height 7
click at [349, 240] on button "Next" at bounding box center [354, 238] width 53 height 22
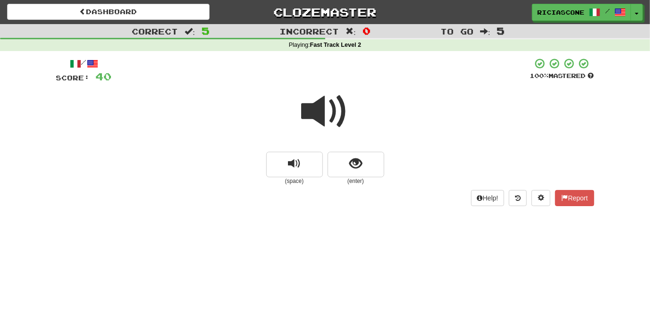
click at [309, 111] on span at bounding box center [325, 111] width 47 height 47
click at [348, 166] on button "show sentence" at bounding box center [356, 164] width 57 height 25
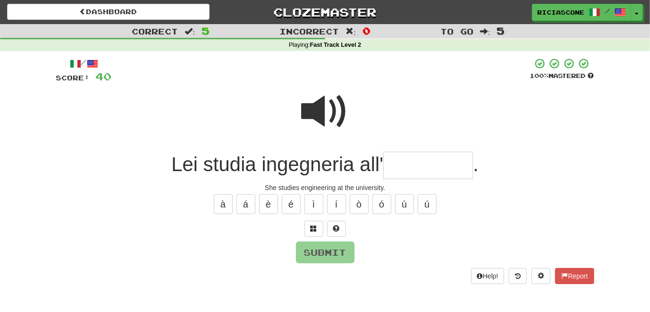
click at [315, 106] on span at bounding box center [325, 111] width 47 height 47
click at [315, 116] on span at bounding box center [325, 111] width 47 height 47
click at [312, 111] on span at bounding box center [325, 111] width 47 height 47
click at [315, 234] on button at bounding box center [314, 228] width 19 height 16
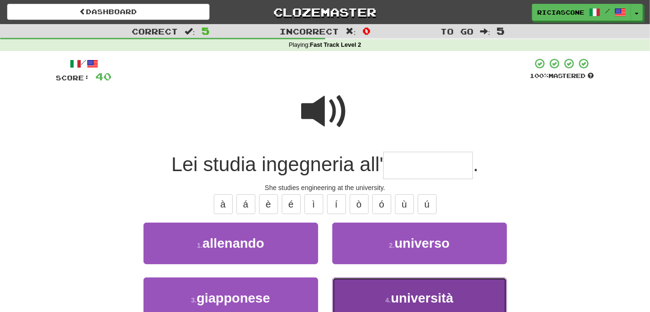
click at [361, 295] on button "4 . università" at bounding box center [419, 297] width 175 height 41
type input "**********"
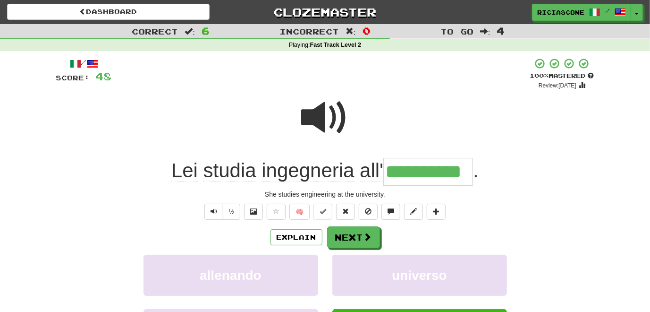
click at [316, 122] on span at bounding box center [325, 117] width 47 height 47
click at [351, 238] on button "Next" at bounding box center [354, 238] width 53 height 22
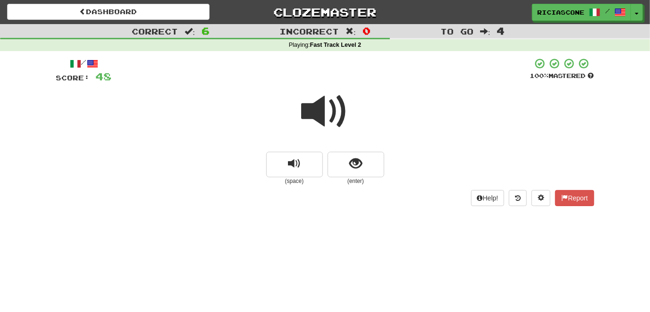
click at [328, 111] on span at bounding box center [325, 111] width 47 height 47
click at [322, 111] on span at bounding box center [325, 111] width 47 height 47
click at [355, 172] on button "show sentence" at bounding box center [356, 164] width 57 height 25
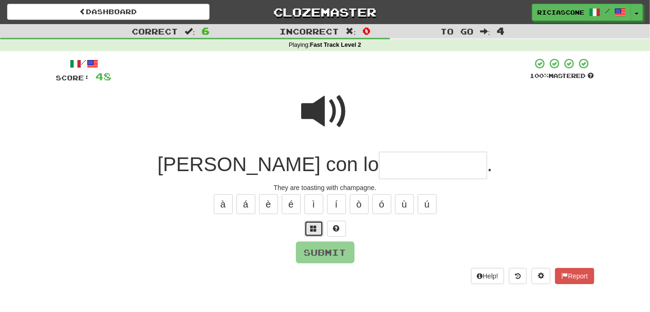
click at [314, 232] on button at bounding box center [314, 228] width 19 height 16
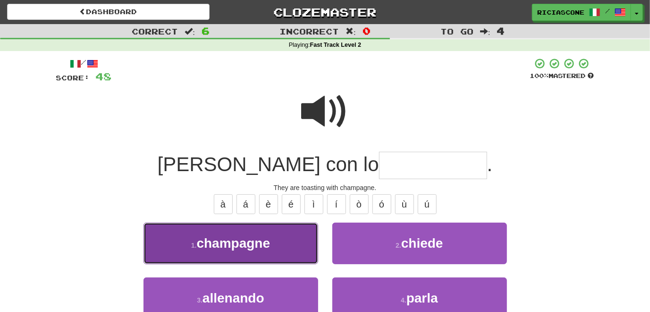
click at [288, 238] on button "1 . champagne" at bounding box center [231, 242] width 175 height 41
type input "*********"
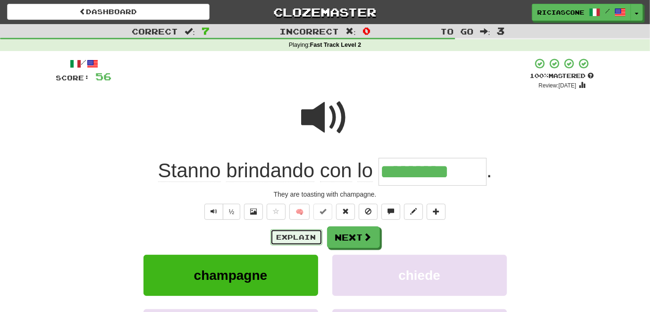
click at [291, 237] on button "Explain" at bounding box center [297, 237] width 52 height 16
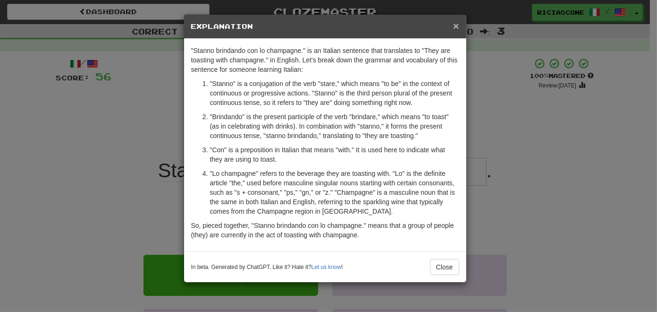
click at [459, 22] on span "×" at bounding box center [456, 25] width 6 height 11
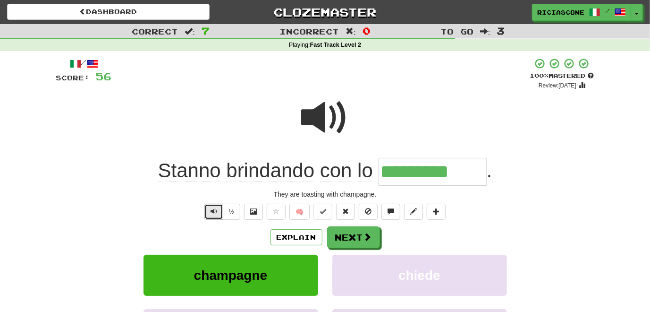
click at [208, 207] on button "Text-to-speech controls" at bounding box center [213, 211] width 19 height 16
click at [353, 239] on button "Next" at bounding box center [354, 238] width 53 height 22
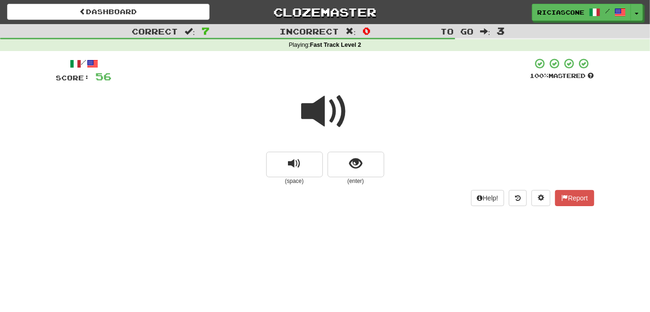
click at [315, 104] on span at bounding box center [325, 111] width 47 height 47
click at [307, 116] on span at bounding box center [325, 111] width 47 height 47
click at [333, 117] on span at bounding box center [325, 111] width 47 height 47
click at [356, 167] on span "show sentence" at bounding box center [355, 163] width 13 height 13
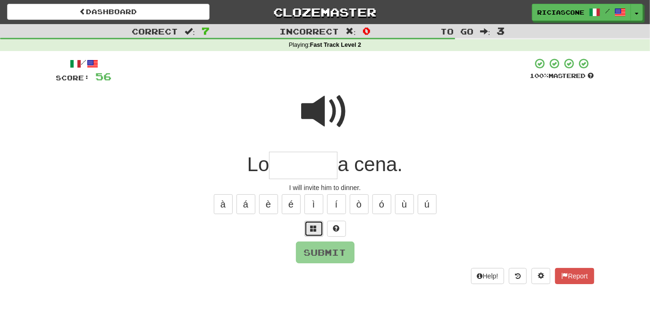
click at [313, 231] on span at bounding box center [314, 228] width 7 height 7
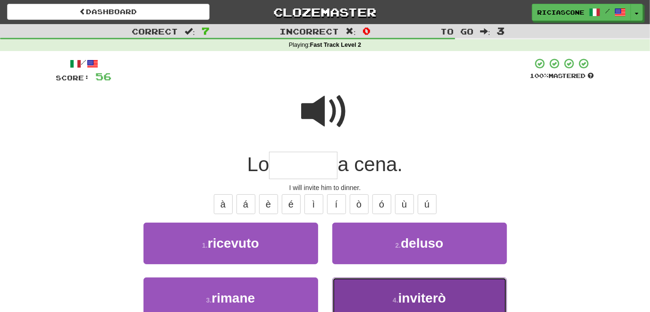
click at [348, 286] on button "4 . inviterò" at bounding box center [419, 297] width 175 height 41
type input "********"
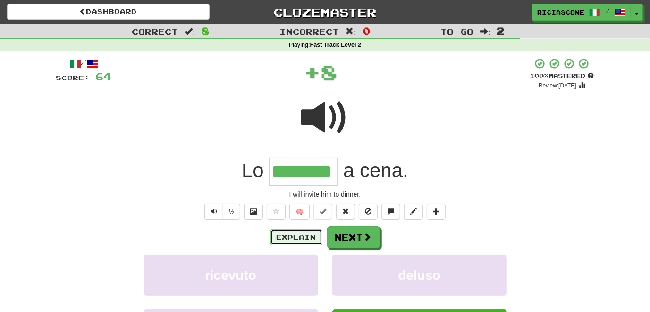
click at [289, 238] on button "Explain" at bounding box center [297, 237] width 52 height 16
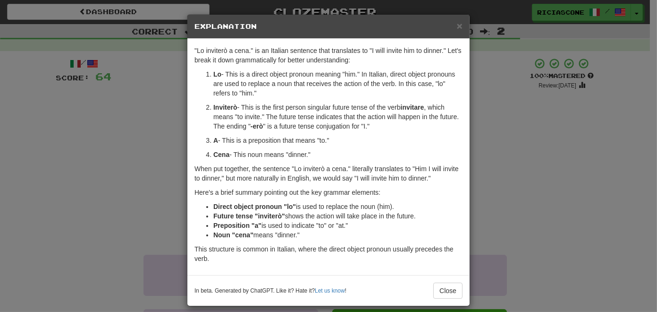
click at [107, 151] on div "× Explanation "Lo inviterò a cena." is an Italian sentence that translates to "…" at bounding box center [328, 156] width 657 height 312
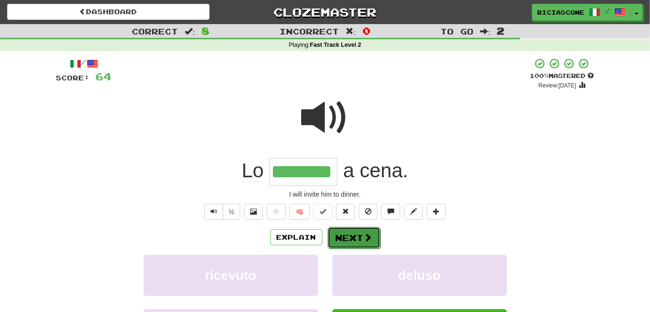
click at [358, 235] on button "Next" at bounding box center [354, 238] width 53 height 22
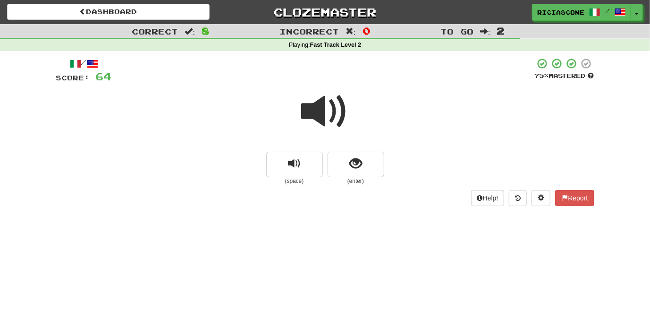
click at [324, 110] on span at bounding box center [325, 111] width 47 height 47
click at [319, 107] on span at bounding box center [325, 111] width 47 height 47
click at [318, 104] on span at bounding box center [325, 111] width 47 height 47
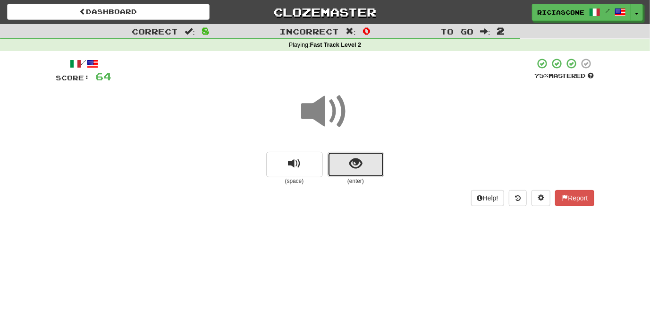
click at [348, 176] on button "show sentence" at bounding box center [356, 164] width 57 height 25
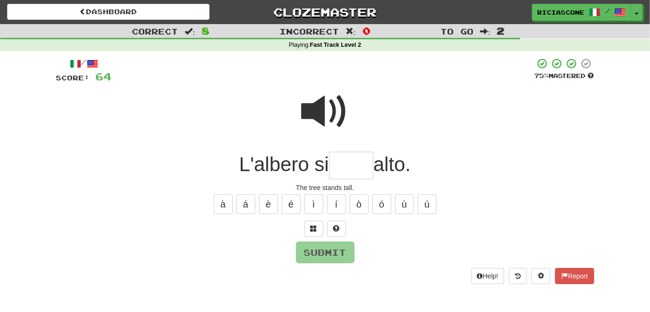
click at [310, 116] on span at bounding box center [325, 111] width 47 height 47
click at [324, 117] on span at bounding box center [325, 111] width 47 height 47
click at [312, 231] on span at bounding box center [314, 228] width 7 height 7
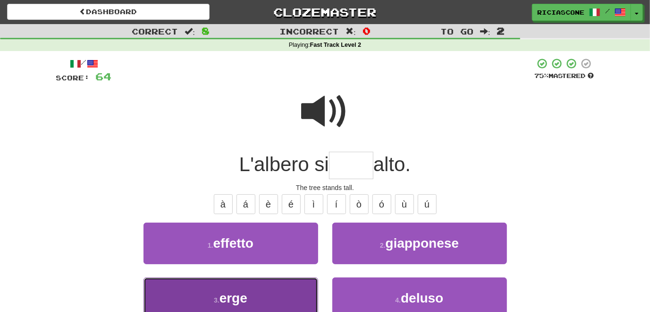
click at [284, 289] on button "3 . erge" at bounding box center [231, 297] width 175 height 41
type input "****"
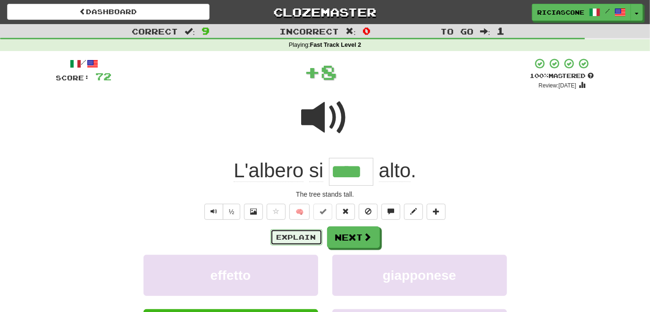
click at [301, 240] on button "Explain" at bounding box center [297, 237] width 52 height 16
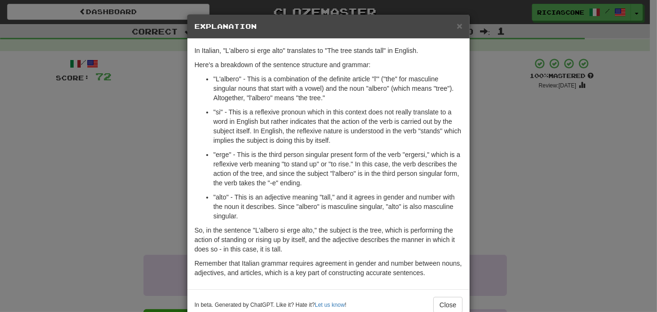
click at [123, 169] on div "× Explanation In Italian, "L'albero si erge alto" translates to "The tree stand…" at bounding box center [328, 156] width 657 height 312
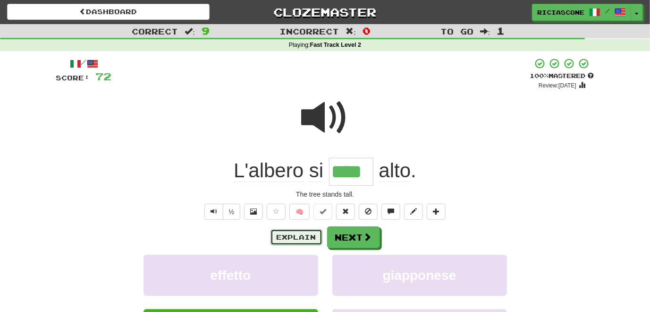
click at [285, 233] on button "Explain" at bounding box center [297, 237] width 52 height 16
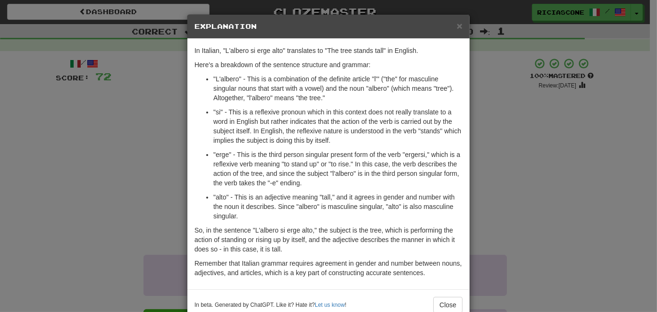
click at [116, 174] on div "× Explanation In Italian, "L'albero si erge alto" translates to "The tree stand…" at bounding box center [328, 156] width 657 height 312
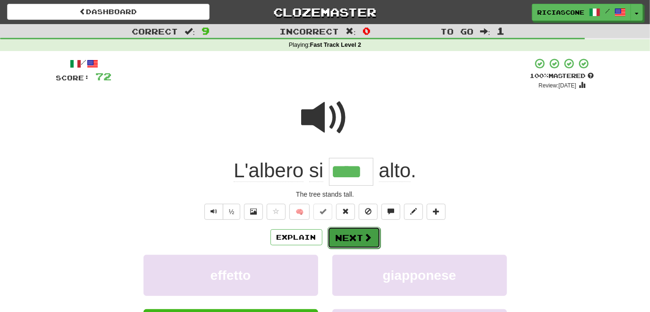
click at [353, 236] on button "Next" at bounding box center [354, 238] width 53 height 22
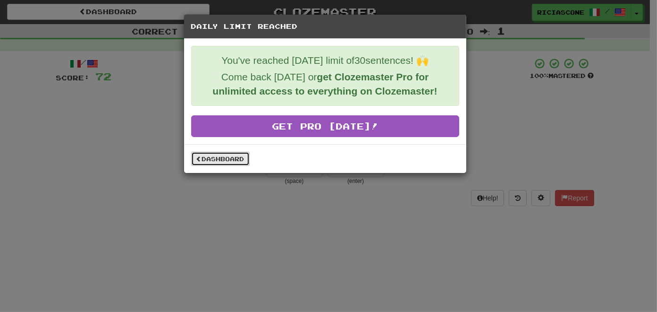
click at [235, 160] on link "Dashboard" at bounding box center [220, 159] width 59 height 14
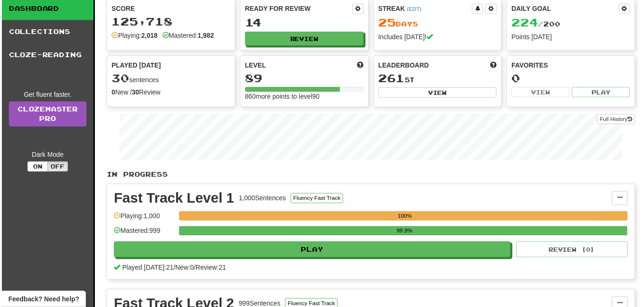
scroll to position [47, 0]
